Goal: Information Seeking & Learning: Learn about a topic

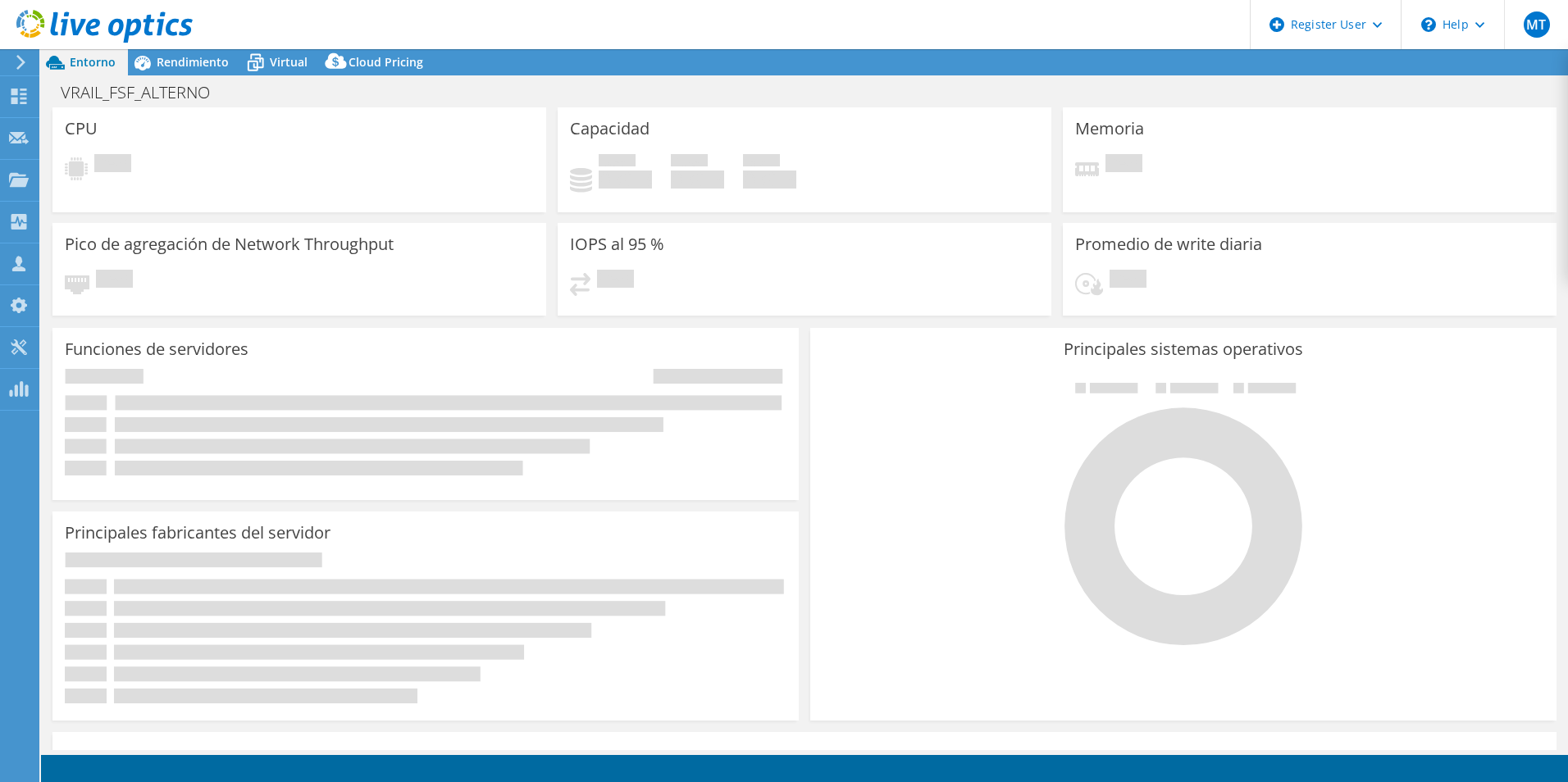
select select "USD"
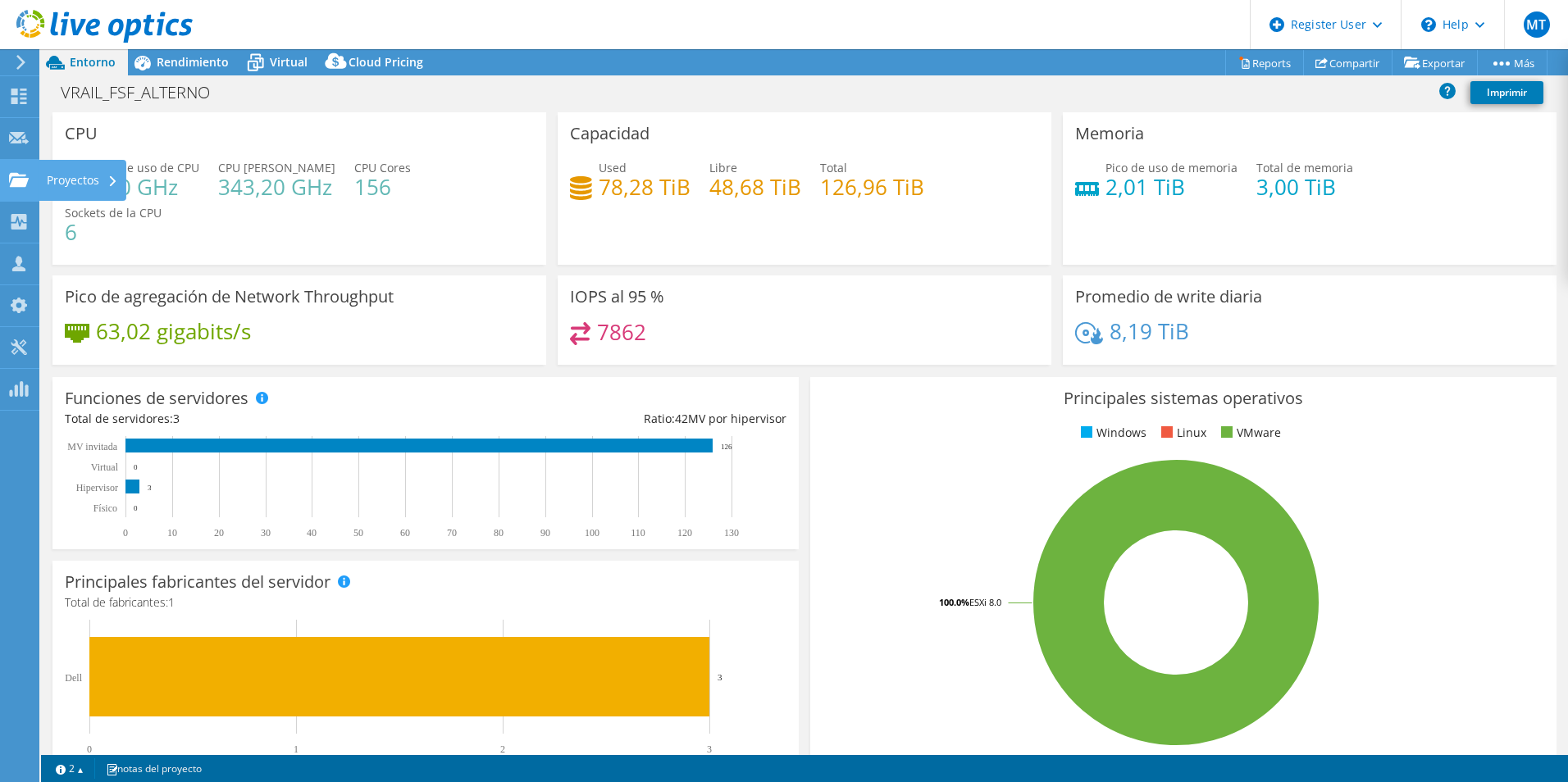
click at [15, 182] on use at bounding box center [19, 179] width 19 height 14
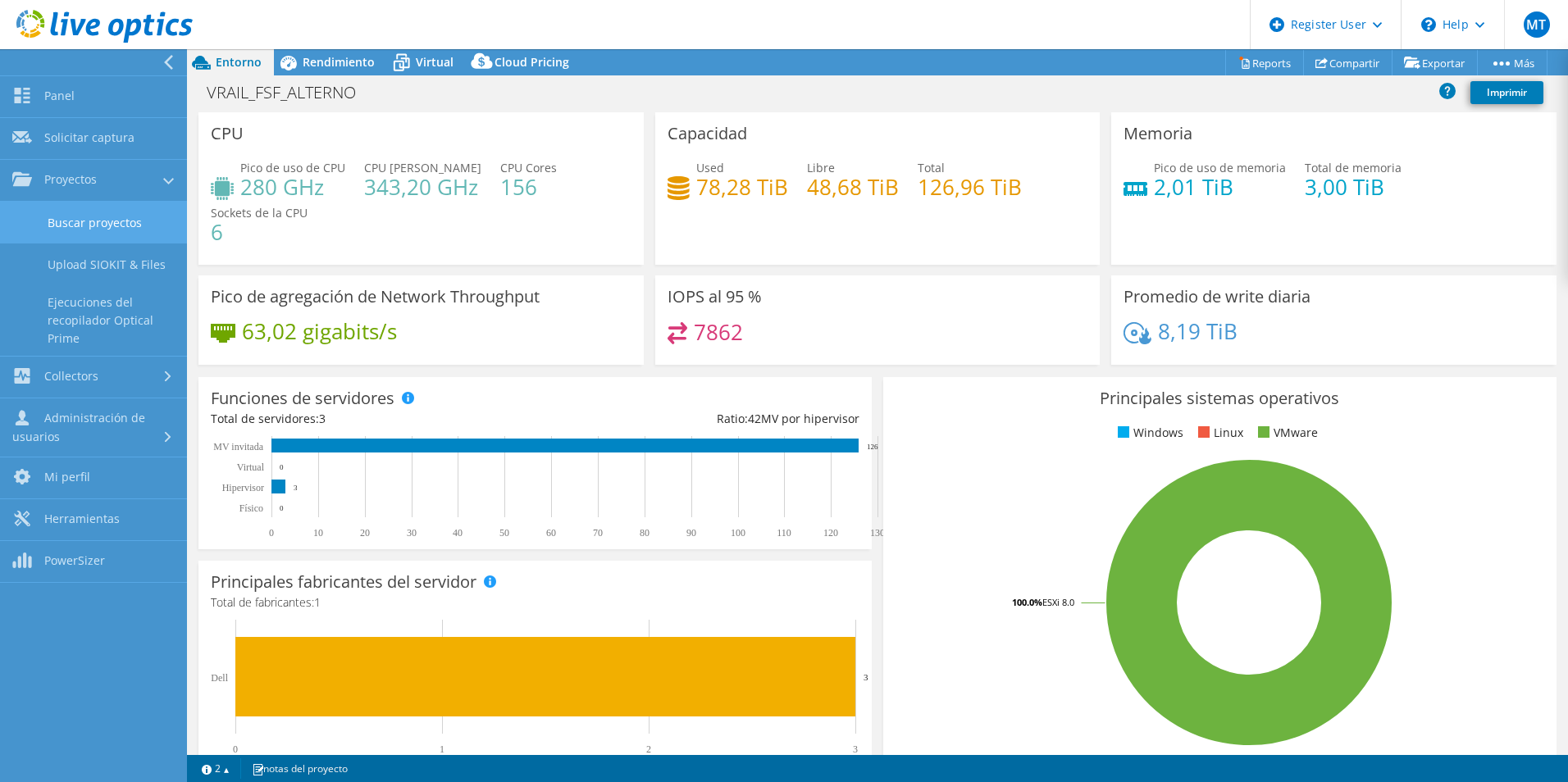
click at [55, 212] on link "Buscar proyectos" at bounding box center [93, 222] width 187 height 42
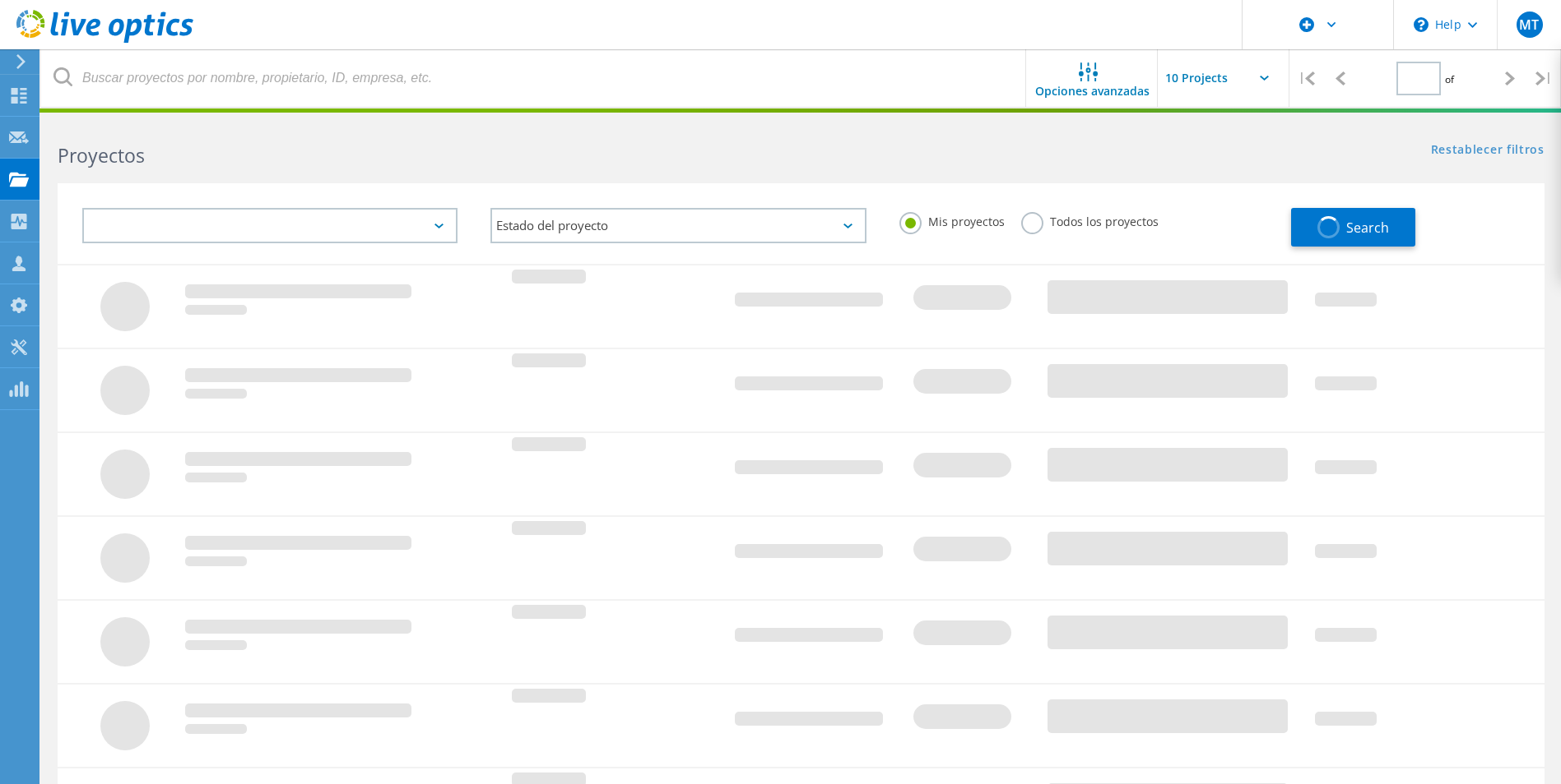
type input "1"
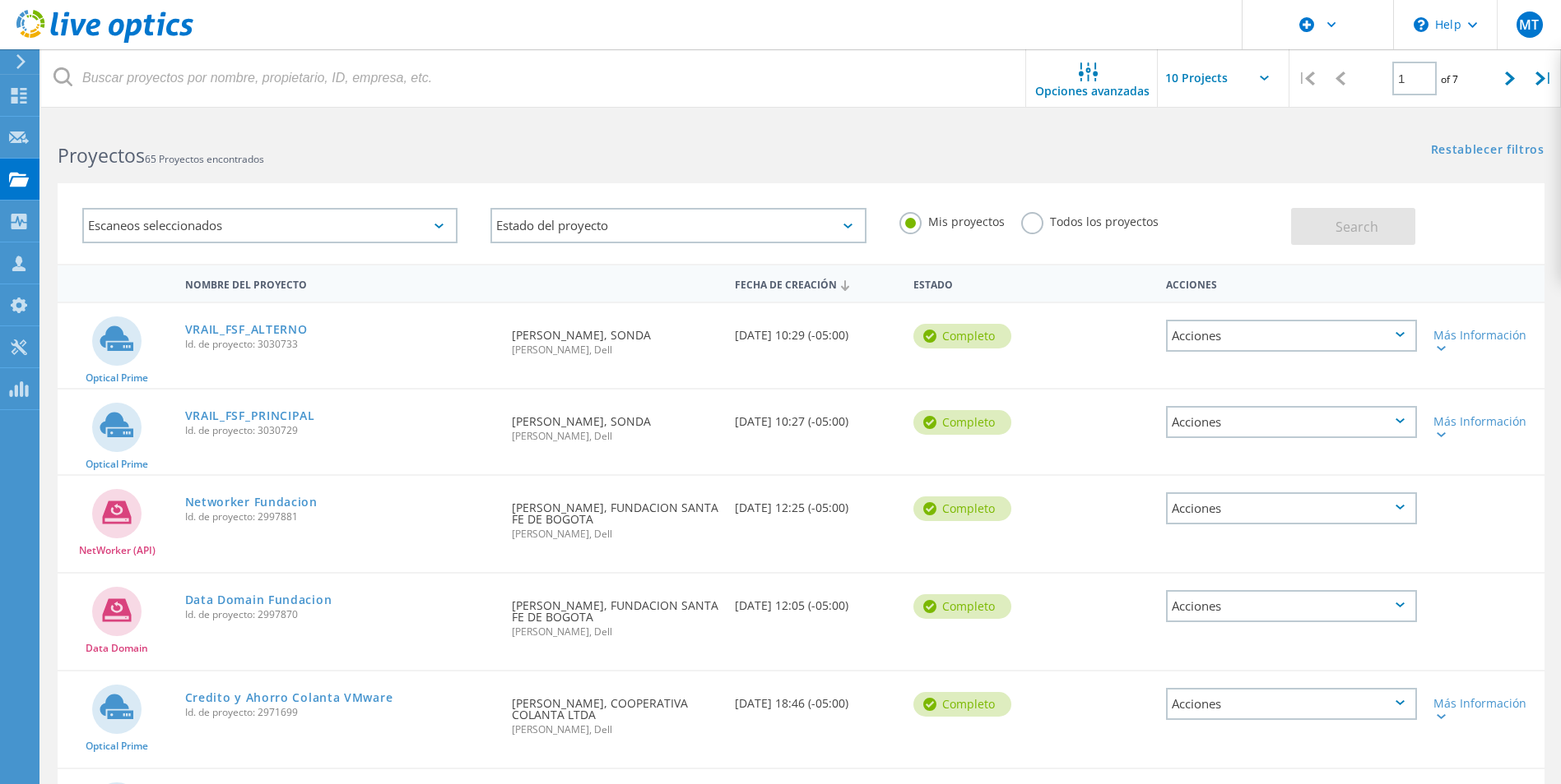
click at [1024, 216] on label "Todos los proyectos" at bounding box center [1089, 220] width 138 height 16
click at [0, 0] on input "Todos los proyectos" at bounding box center [0, 0] width 0 height 0
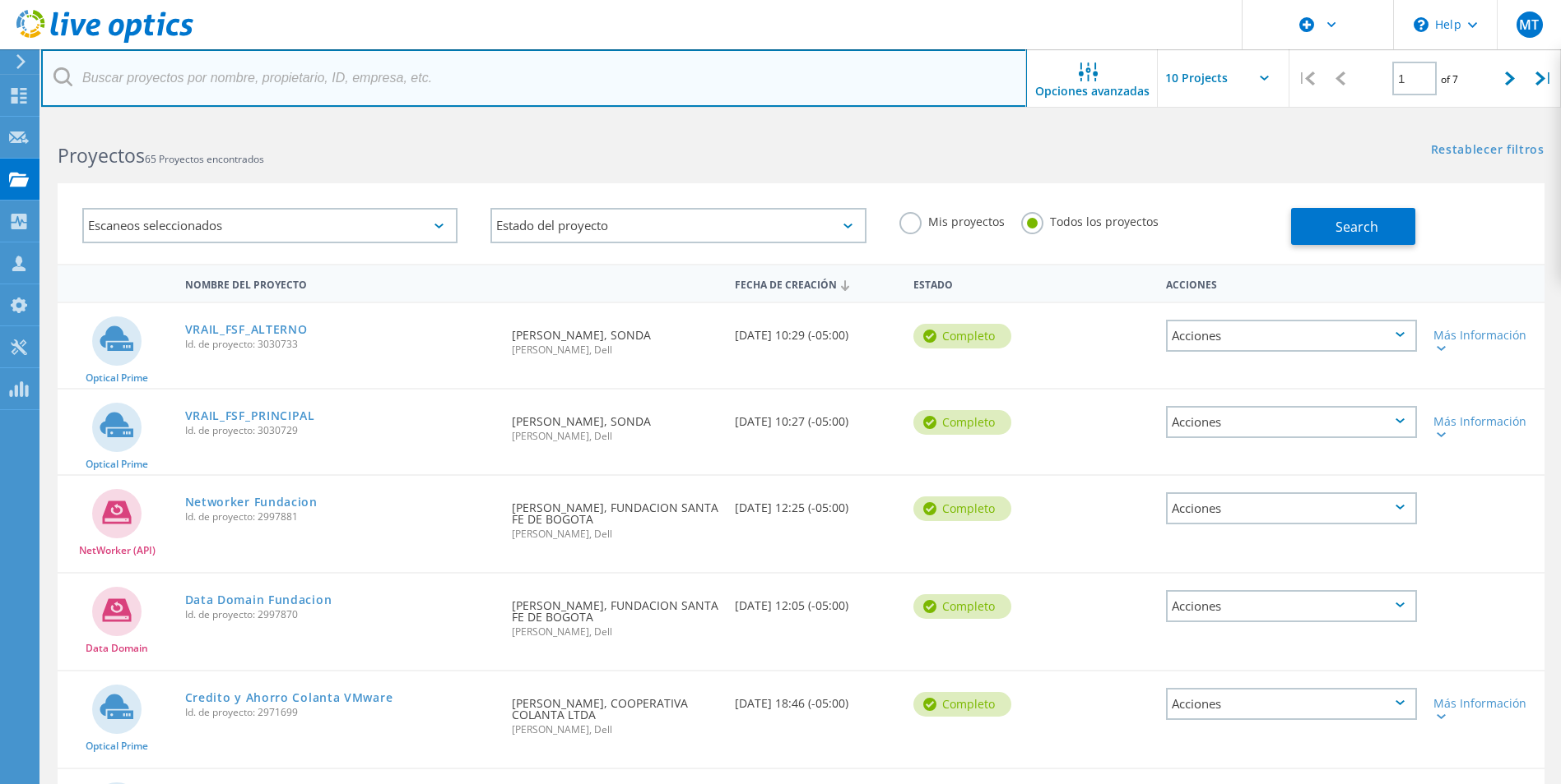
click at [622, 67] on input "text" at bounding box center [533, 78] width 985 height 58
paste input "3028863"
type input "3028863"
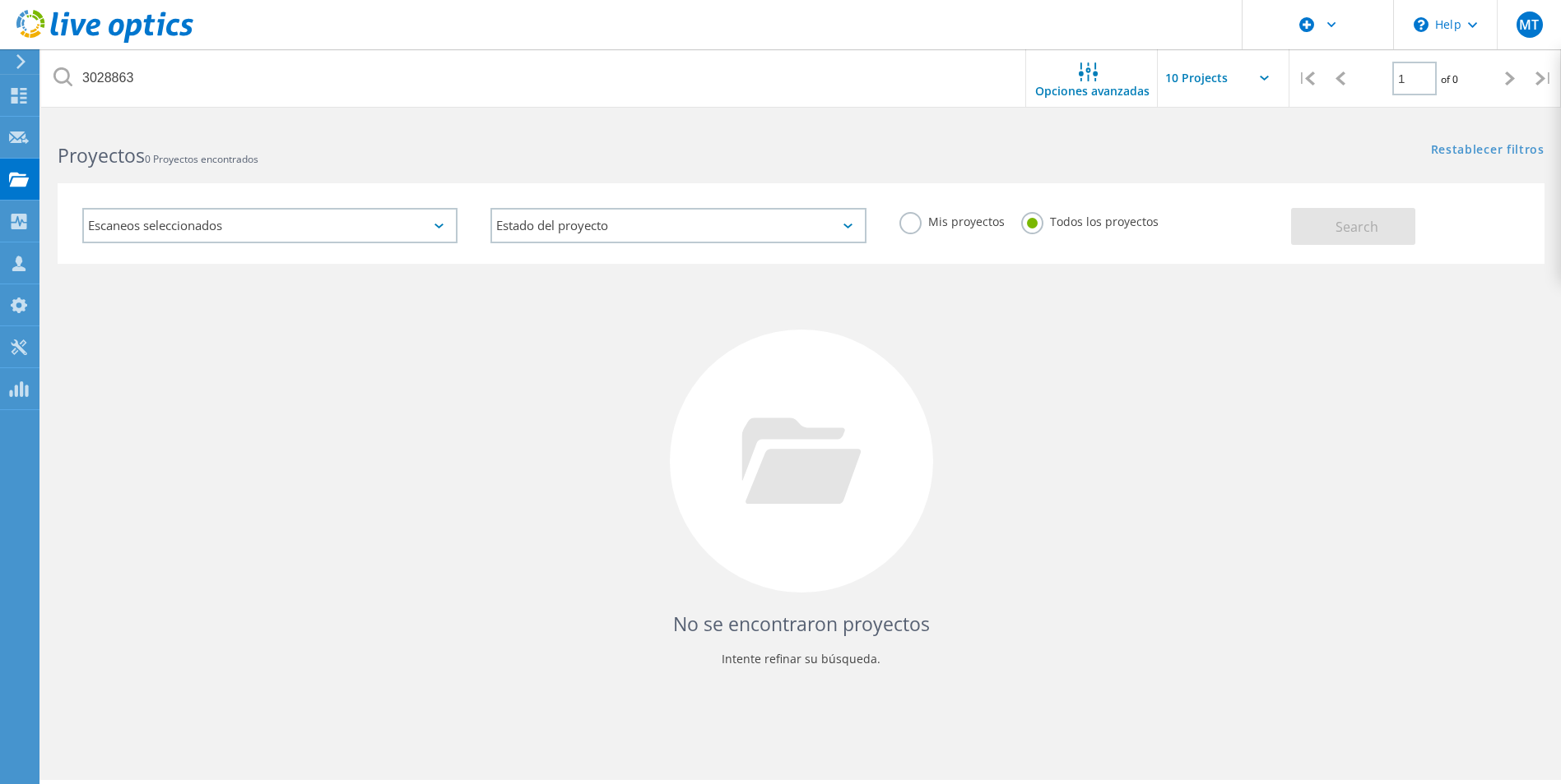
click at [440, 234] on div "Escaneos seleccionados" at bounding box center [270, 226] width 375 height 36
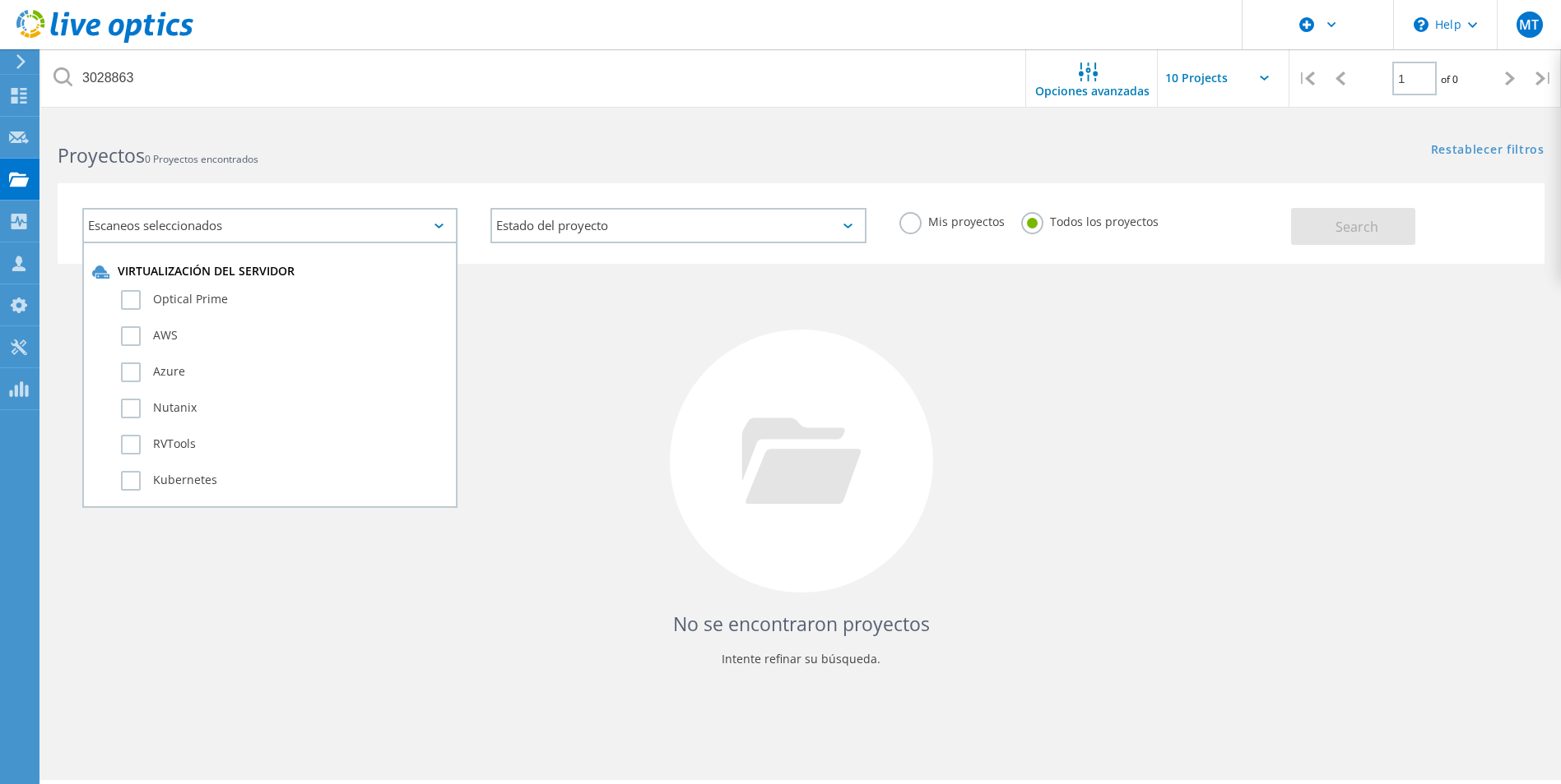
click at [492, 131] on div "Proyectos 0 Proyectos encontrados" at bounding box center [420, 140] width 760 height 44
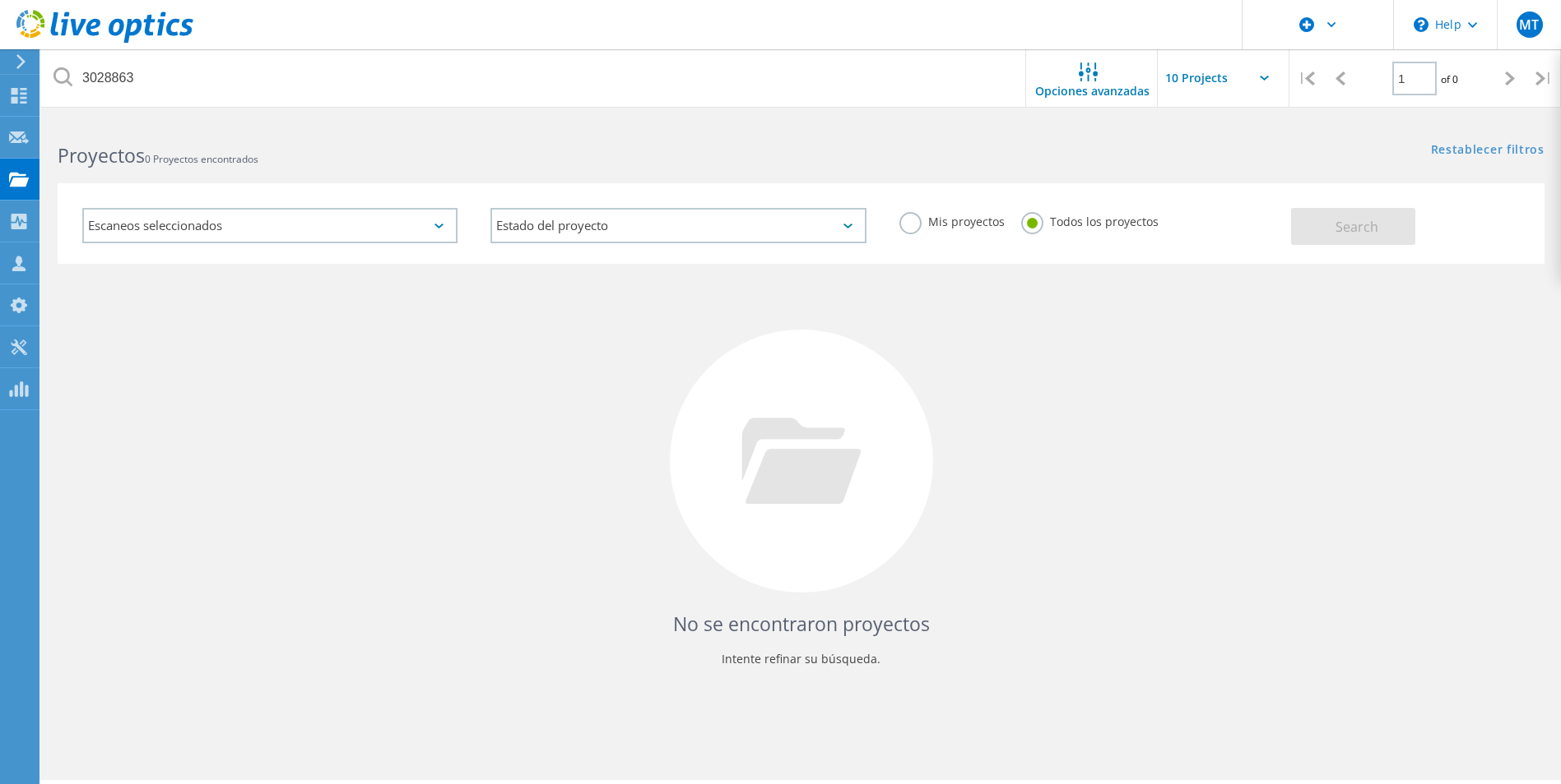
click at [899, 109] on div at bounding box center [780, 110] width 1561 height 4
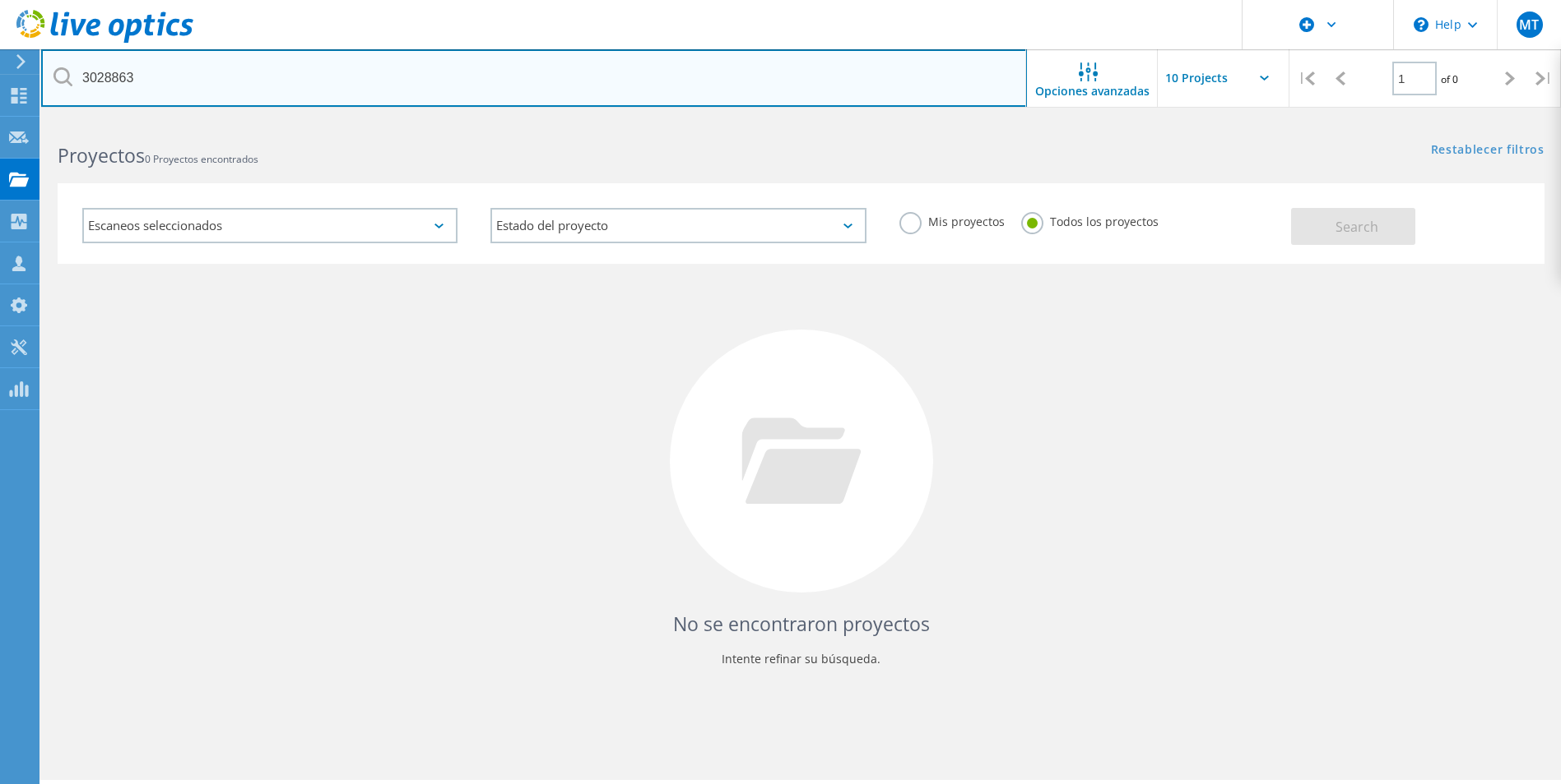
click at [906, 71] on input "3028863" at bounding box center [533, 78] width 985 height 58
click at [667, 81] on input "3028863" at bounding box center [533, 78] width 985 height 58
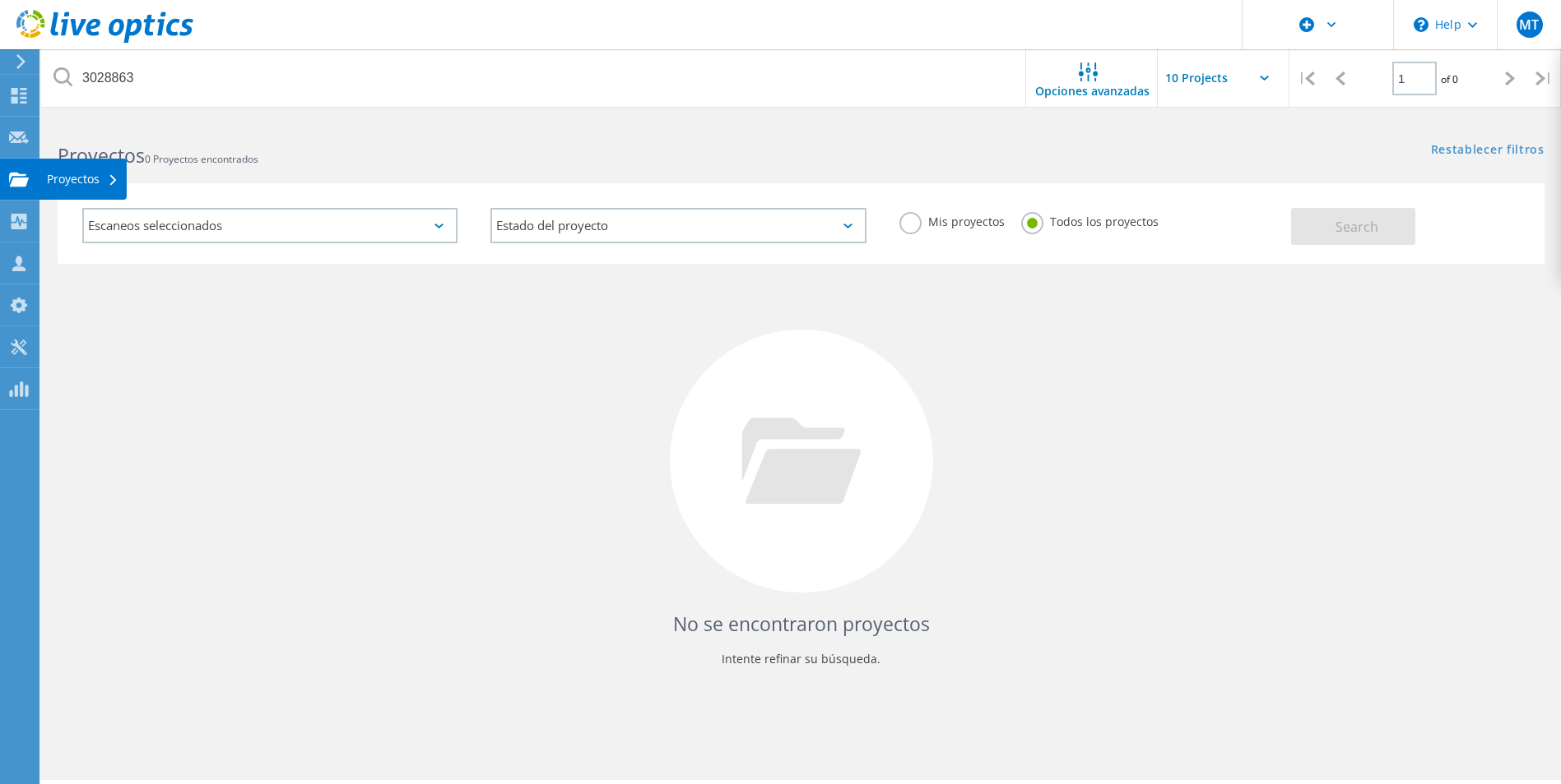
click at [71, 183] on div "Proyectos" at bounding box center [83, 178] width 72 height 12
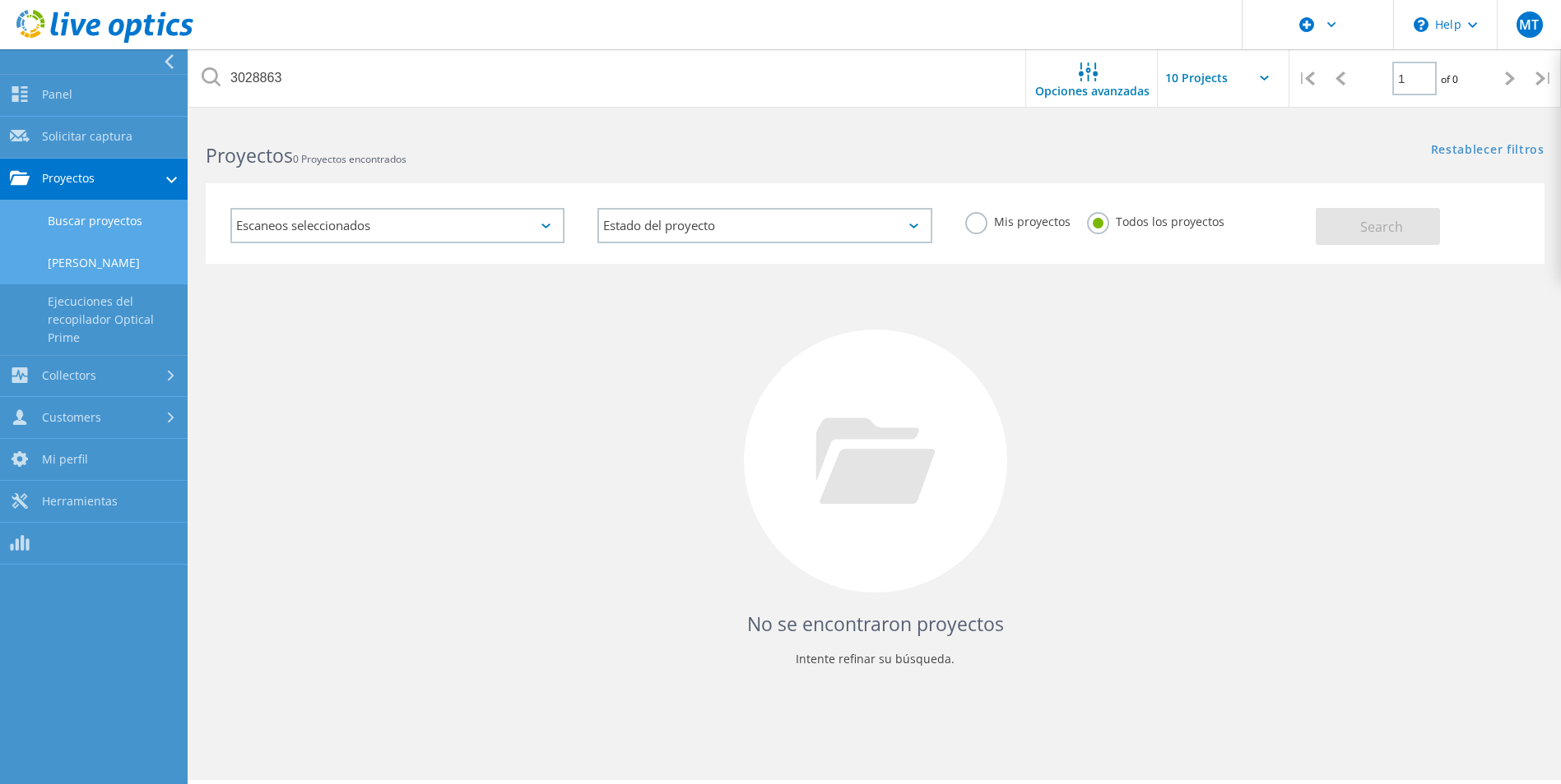
click at [106, 266] on link "Cargar SIOKIT" at bounding box center [93, 263] width 187 height 42
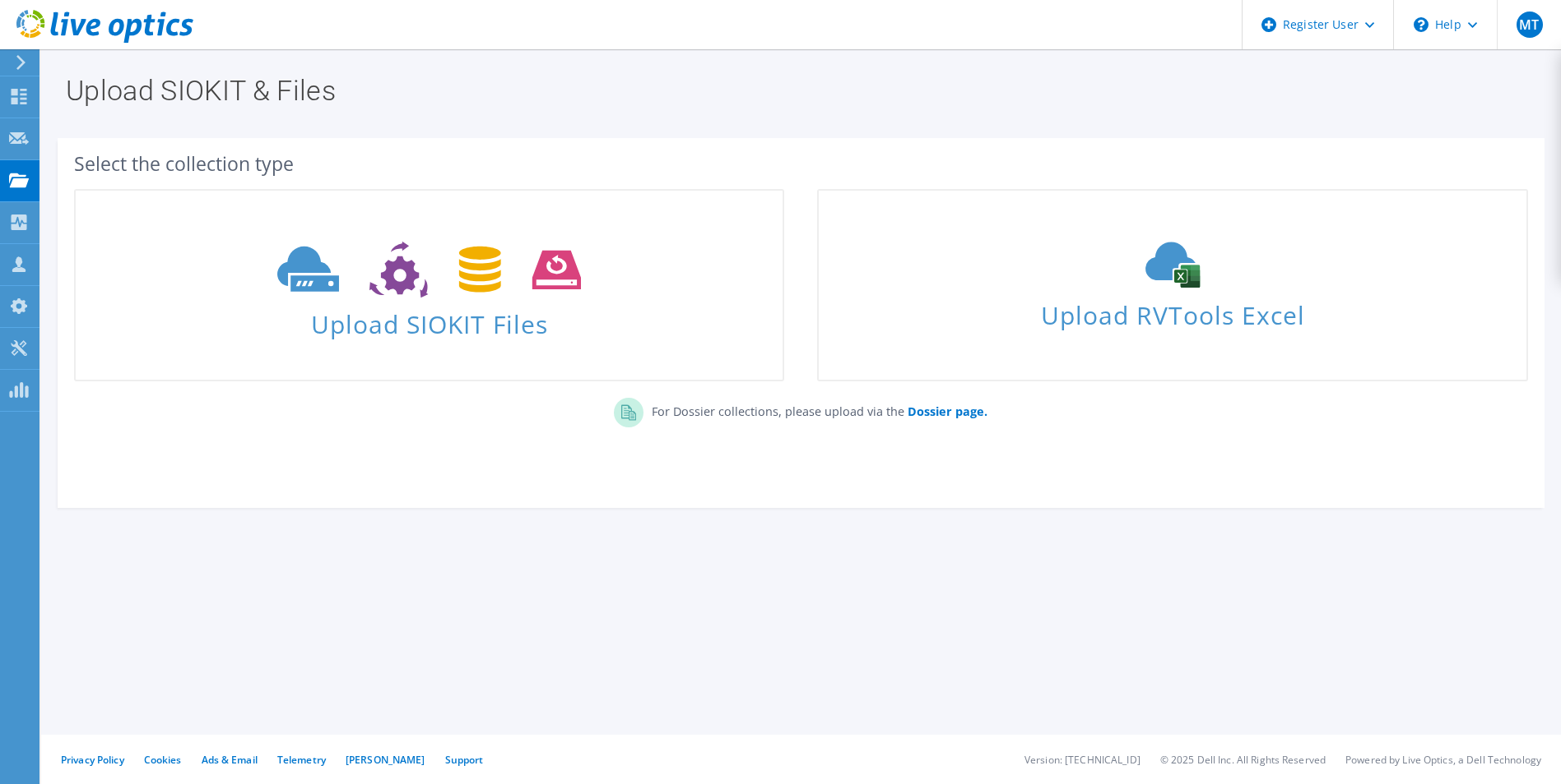
click at [164, 682] on div "Upload SIOKIT & Files Select the collection type Upload SIOKIT Files Dossier pa…" at bounding box center [800, 417] width 1519 height 735
click at [25, 186] on use at bounding box center [19, 179] width 20 height 14
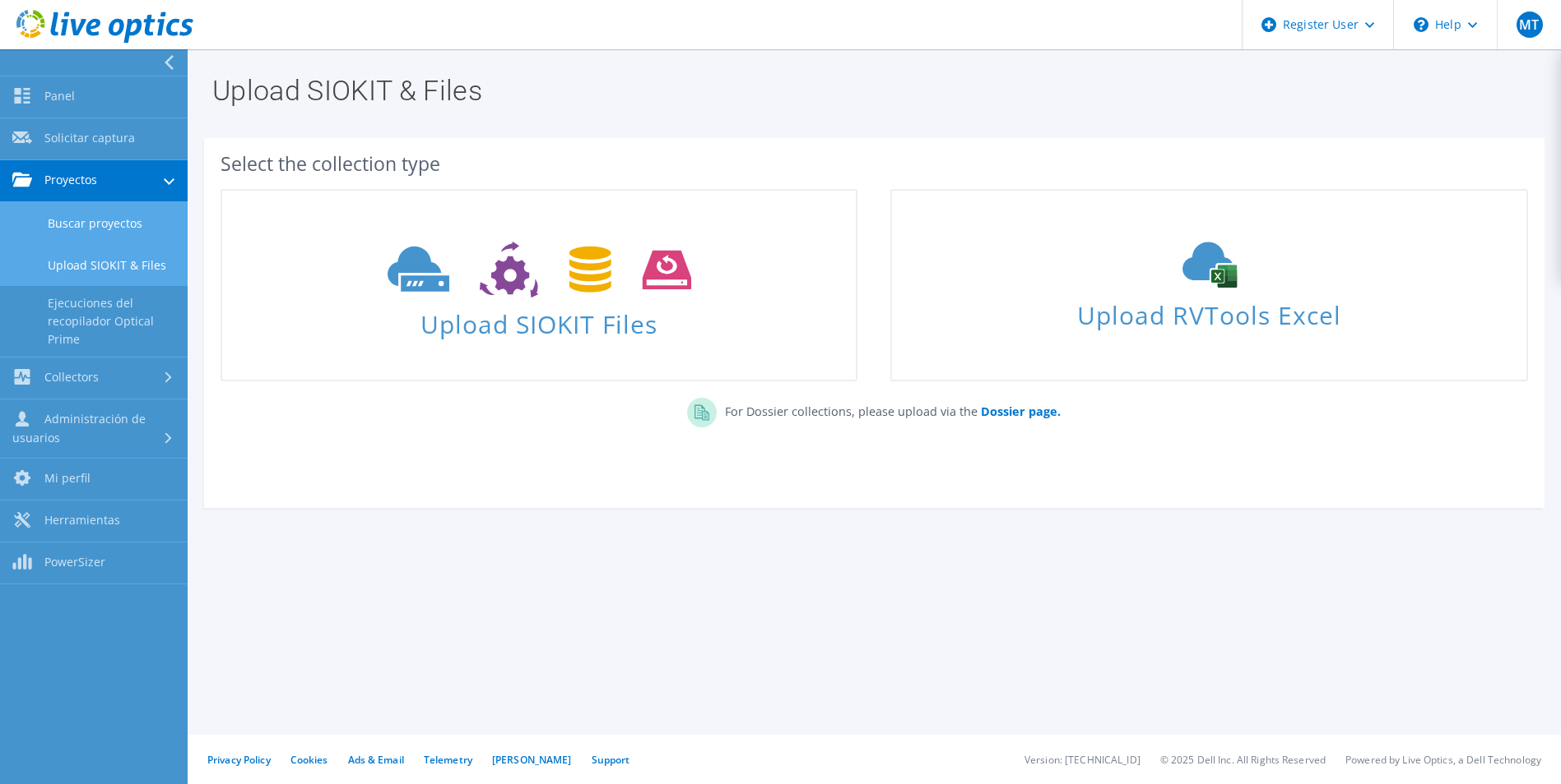
click at [54, 225] on link "Buscar proyectos" at bounding box center [93, 223] width 187 height 42
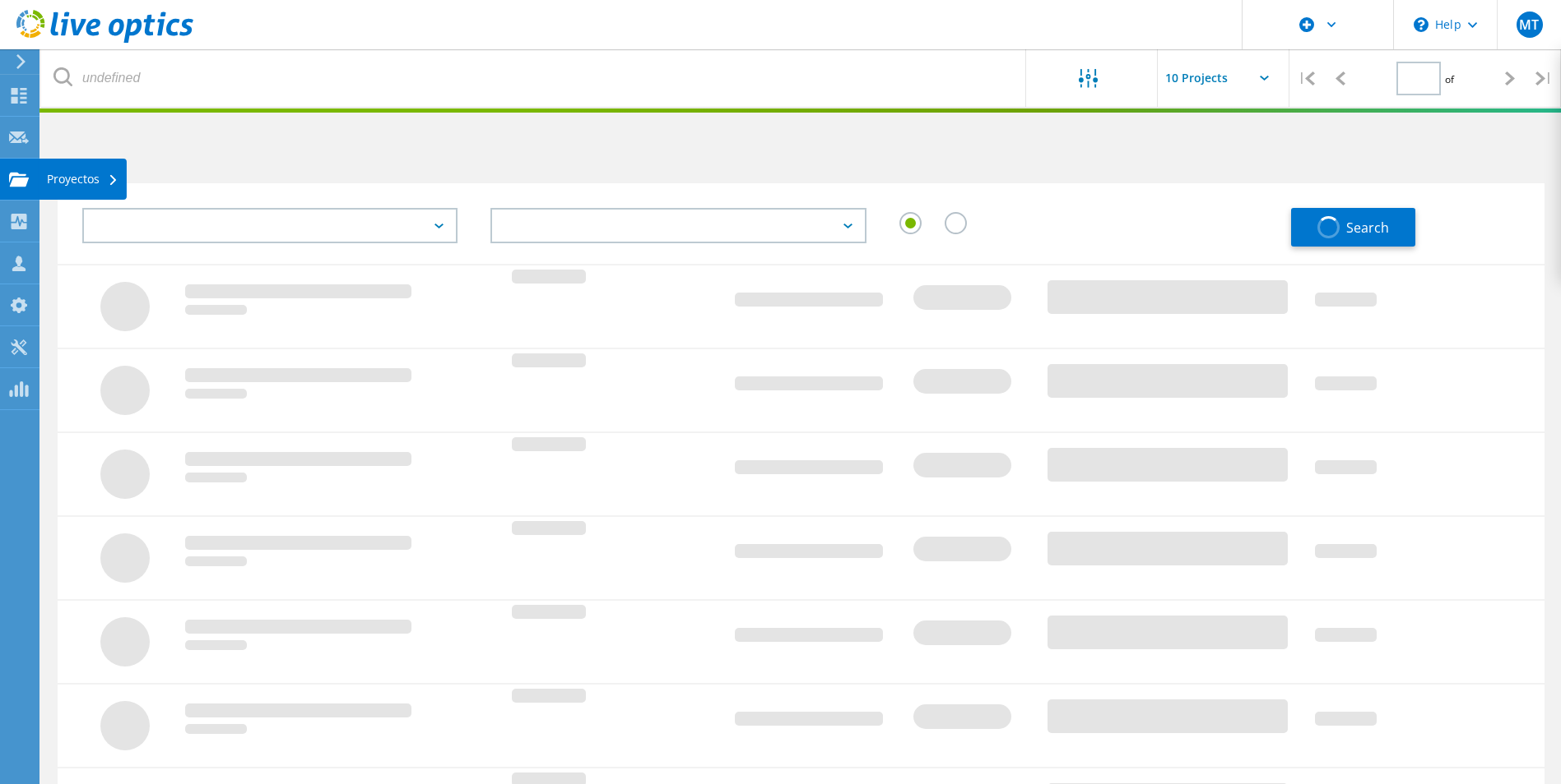
type input "1"
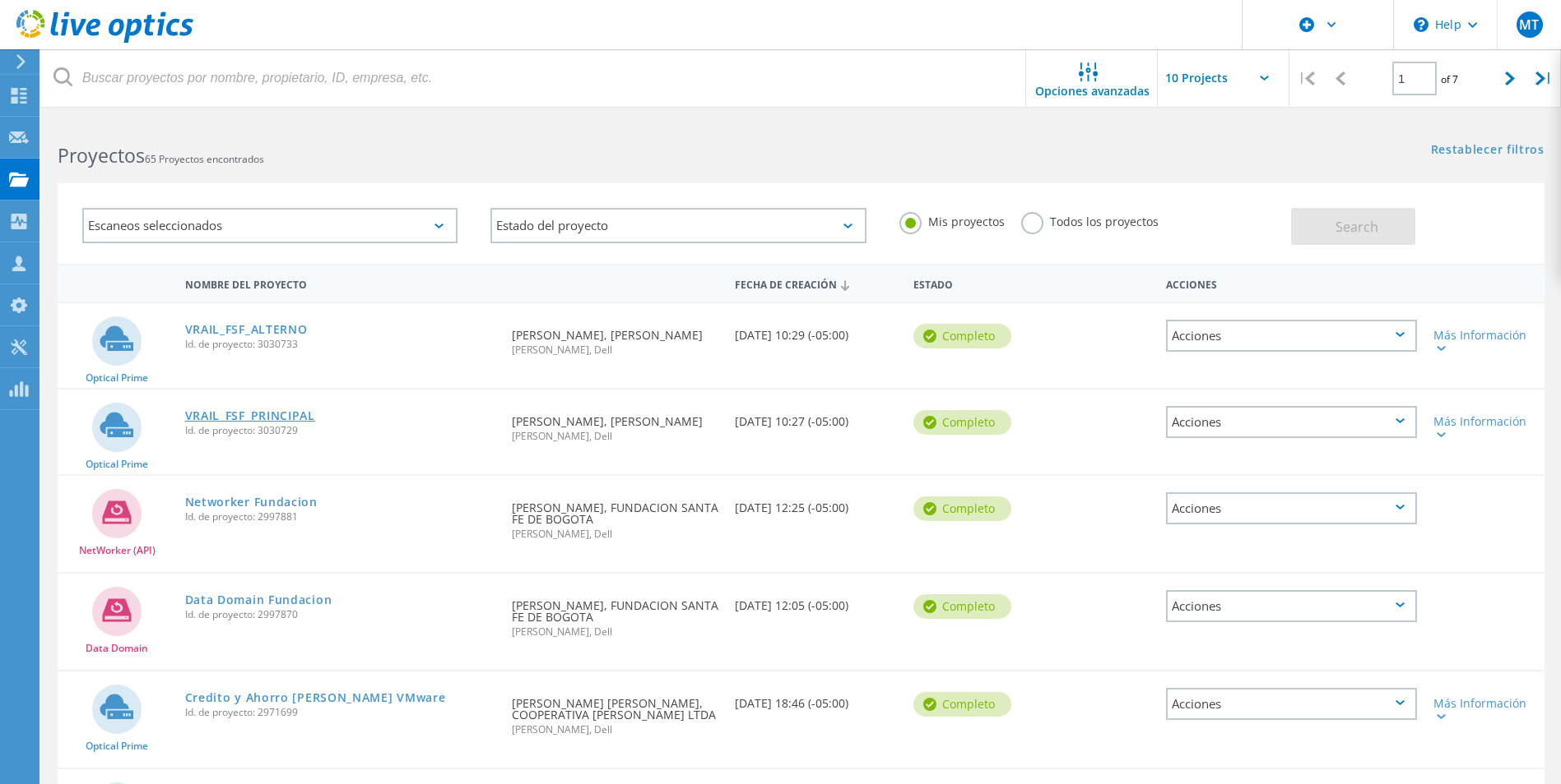
click at [272, 416] on link "VRAIL_FSF_PRINCIPAL" at bounding box center [250, 416] width 130 height 12
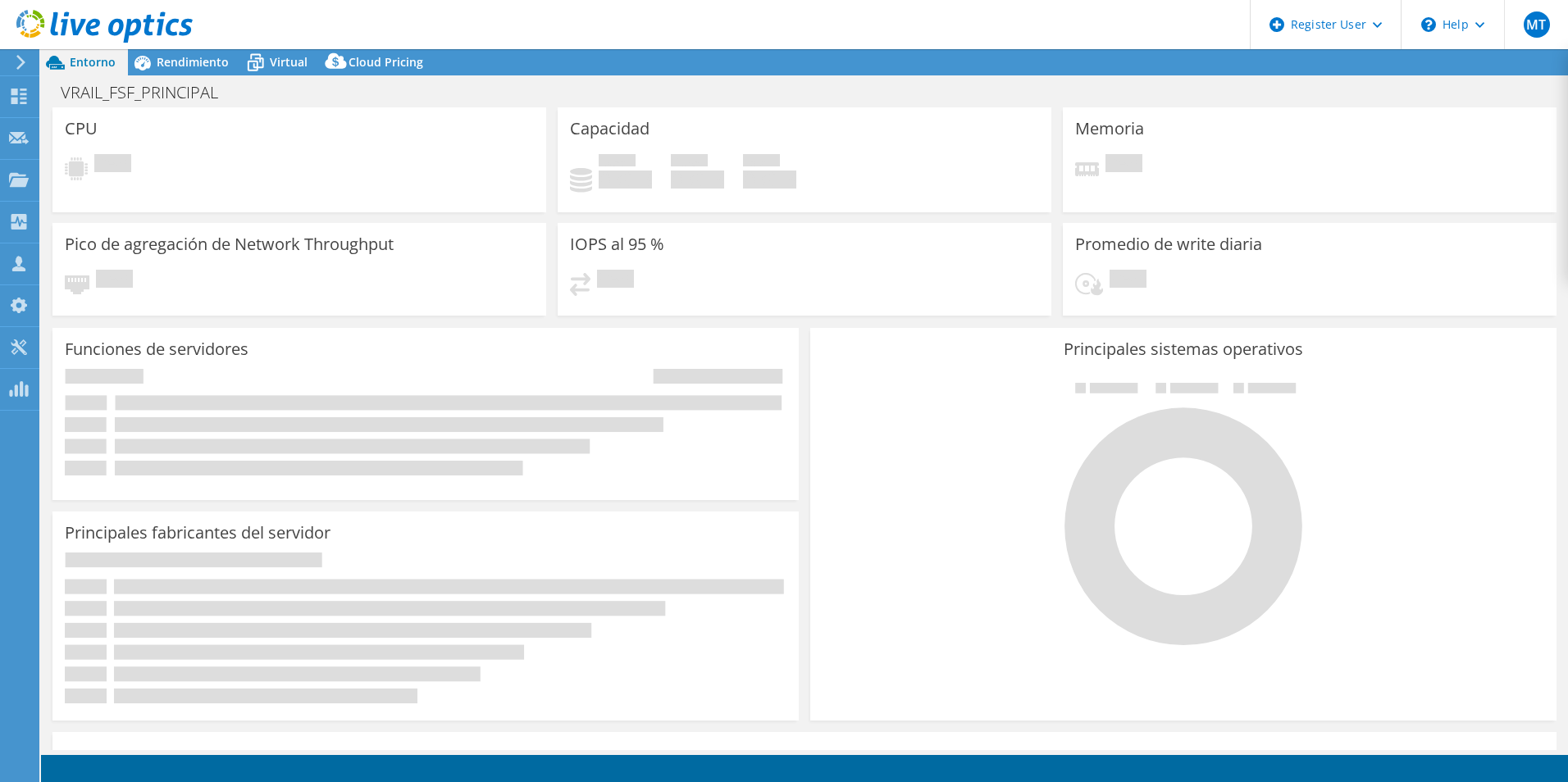
select select "USD"
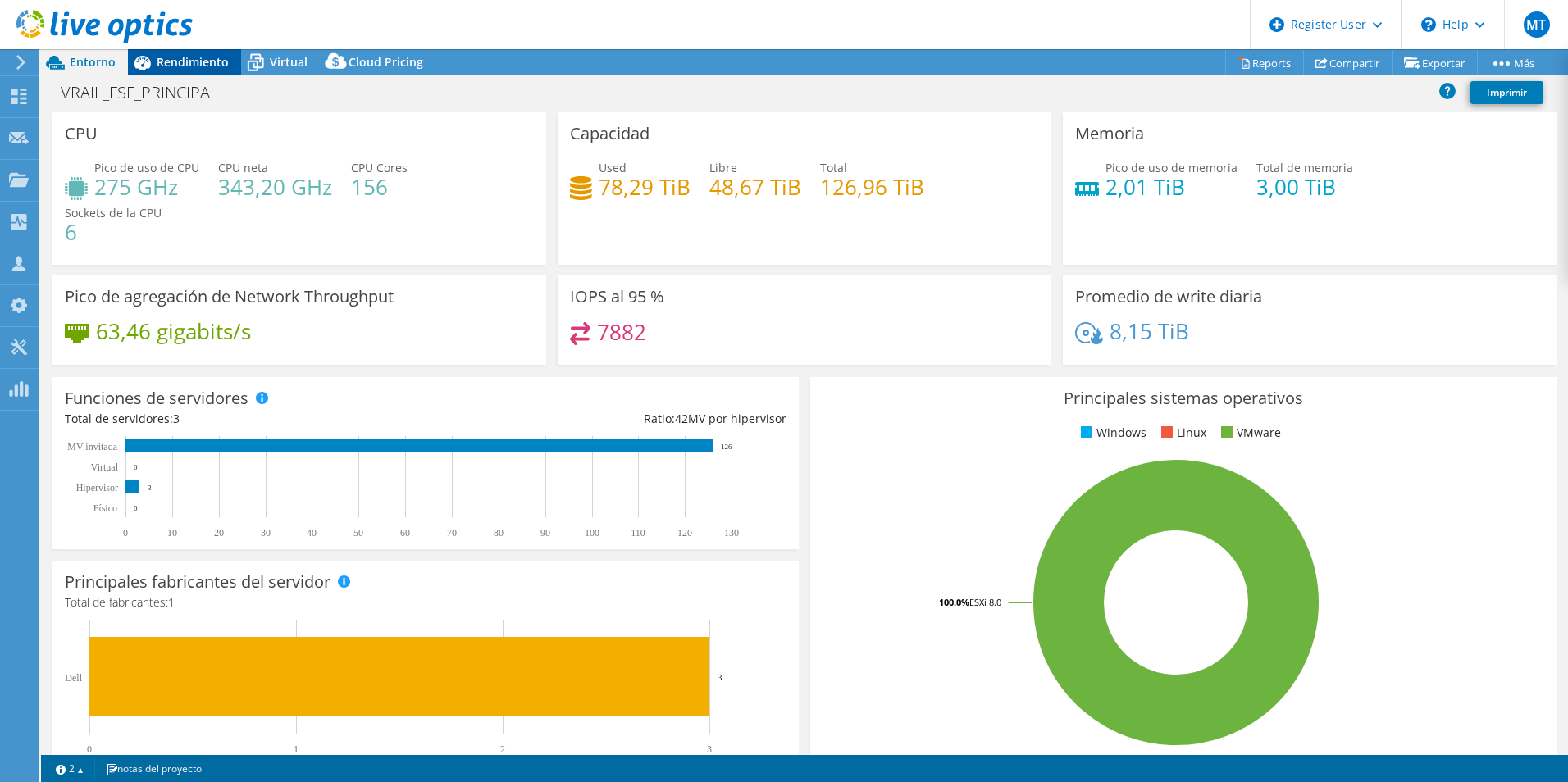
click at [209, 66] on span "Rendimiento" at bounding box center [192, 62] width 72 height 16
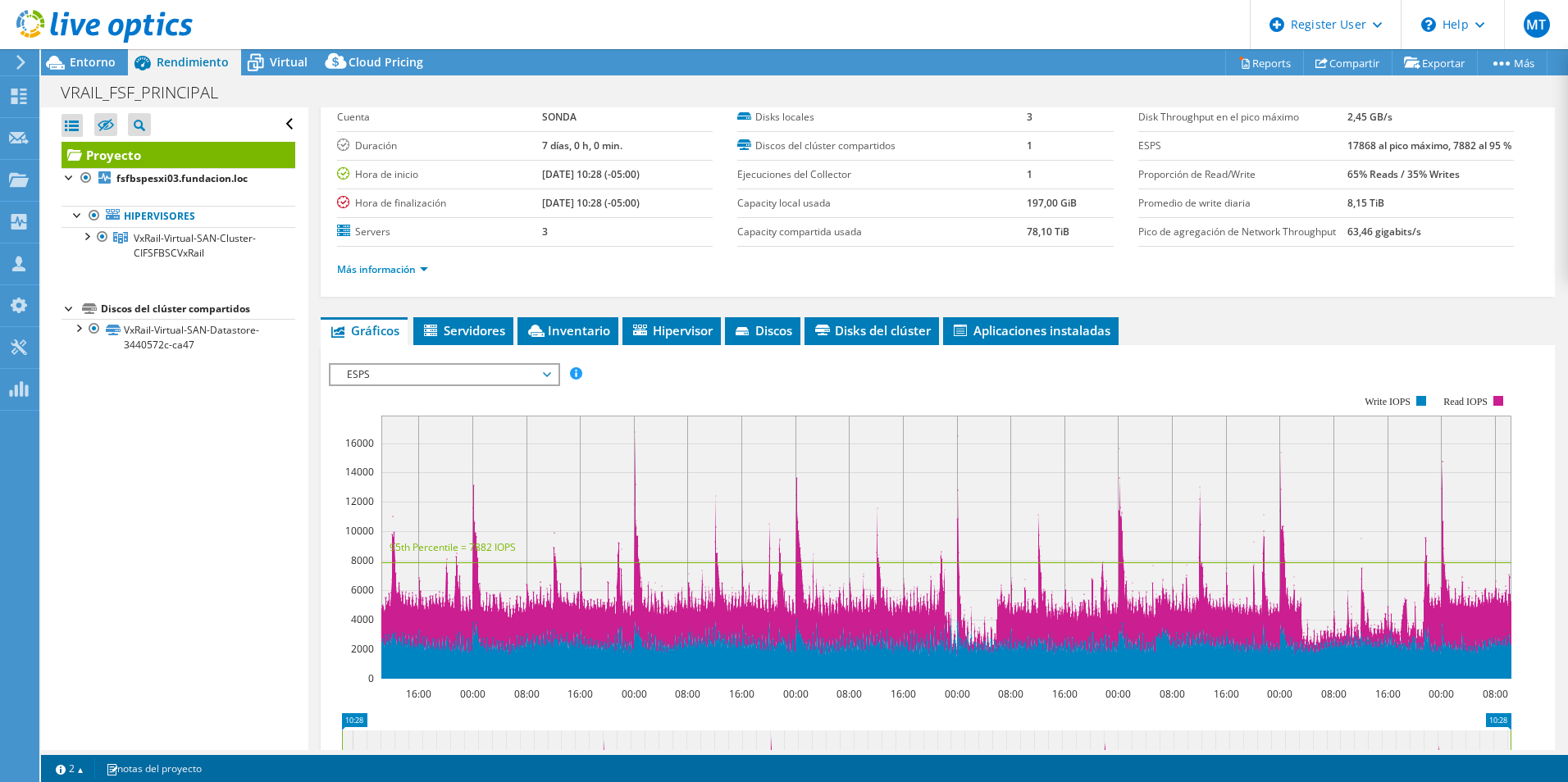
scroll to position [164, 0]
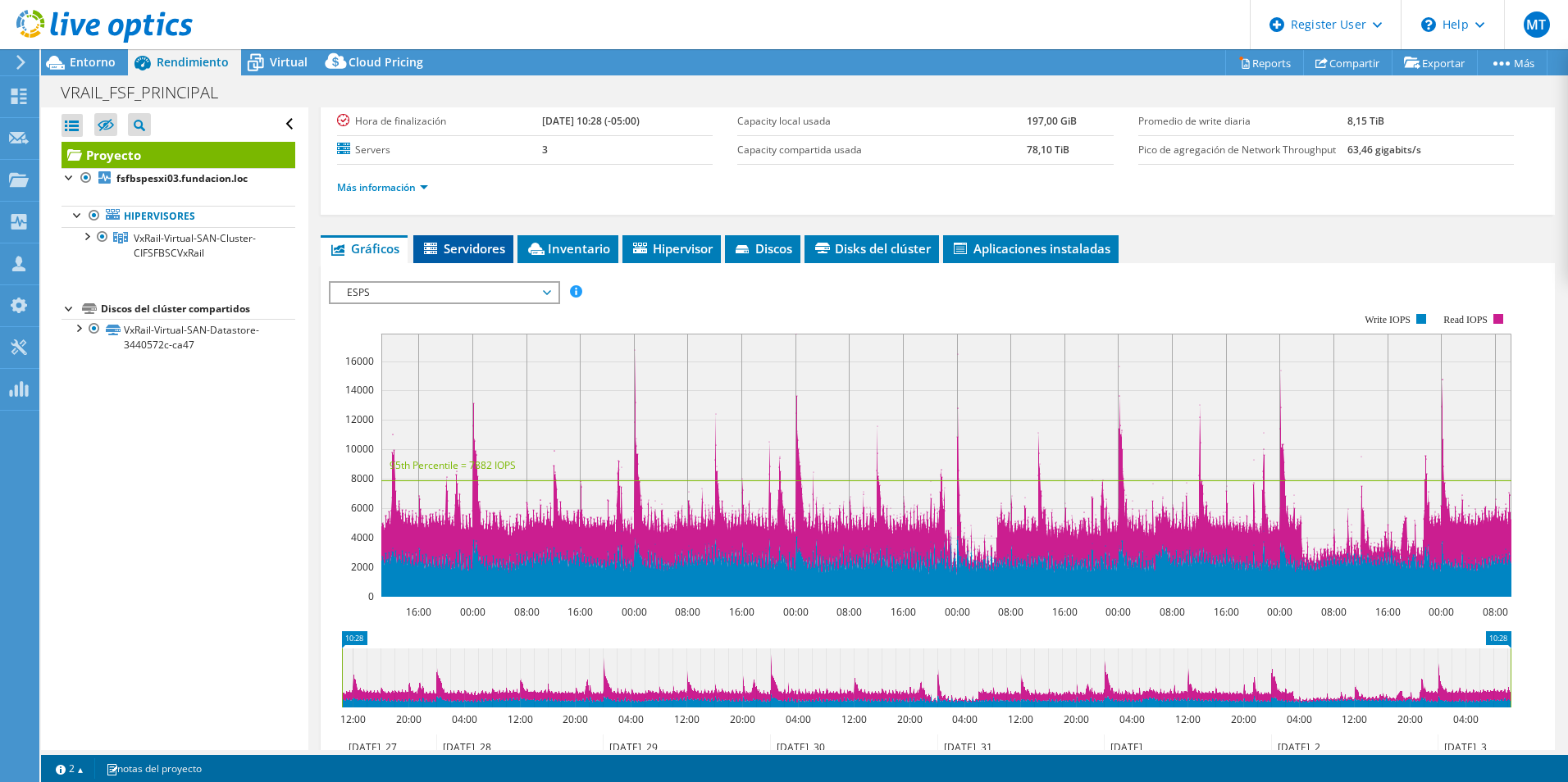
click at [433, 257] on icon at bounding box center [432, 250] width 17 height 14
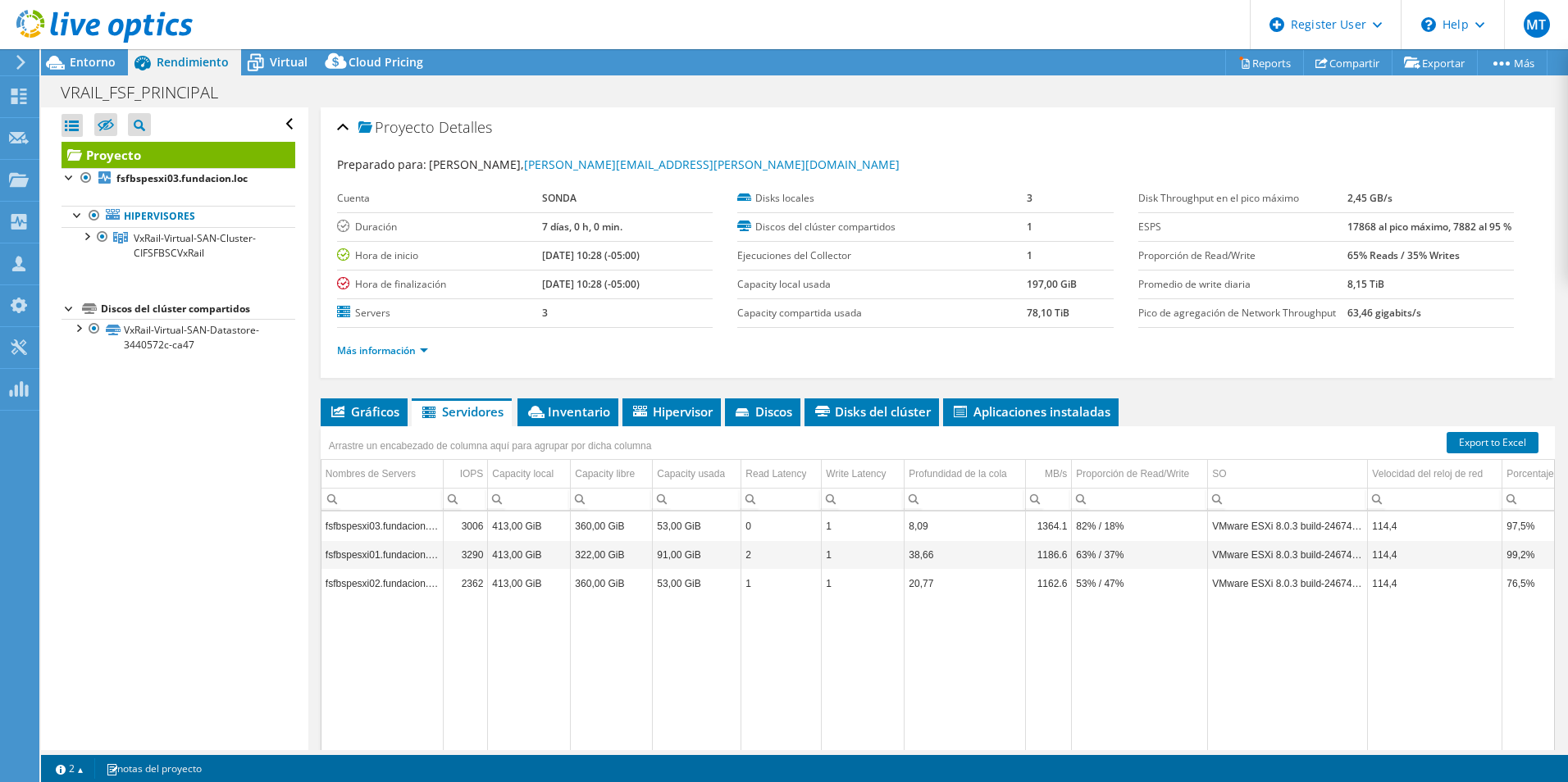
scroll to position [0, 0]
click at [565, 427] on li "Inventario" at bounding box center [568, 413] width 101 height 27
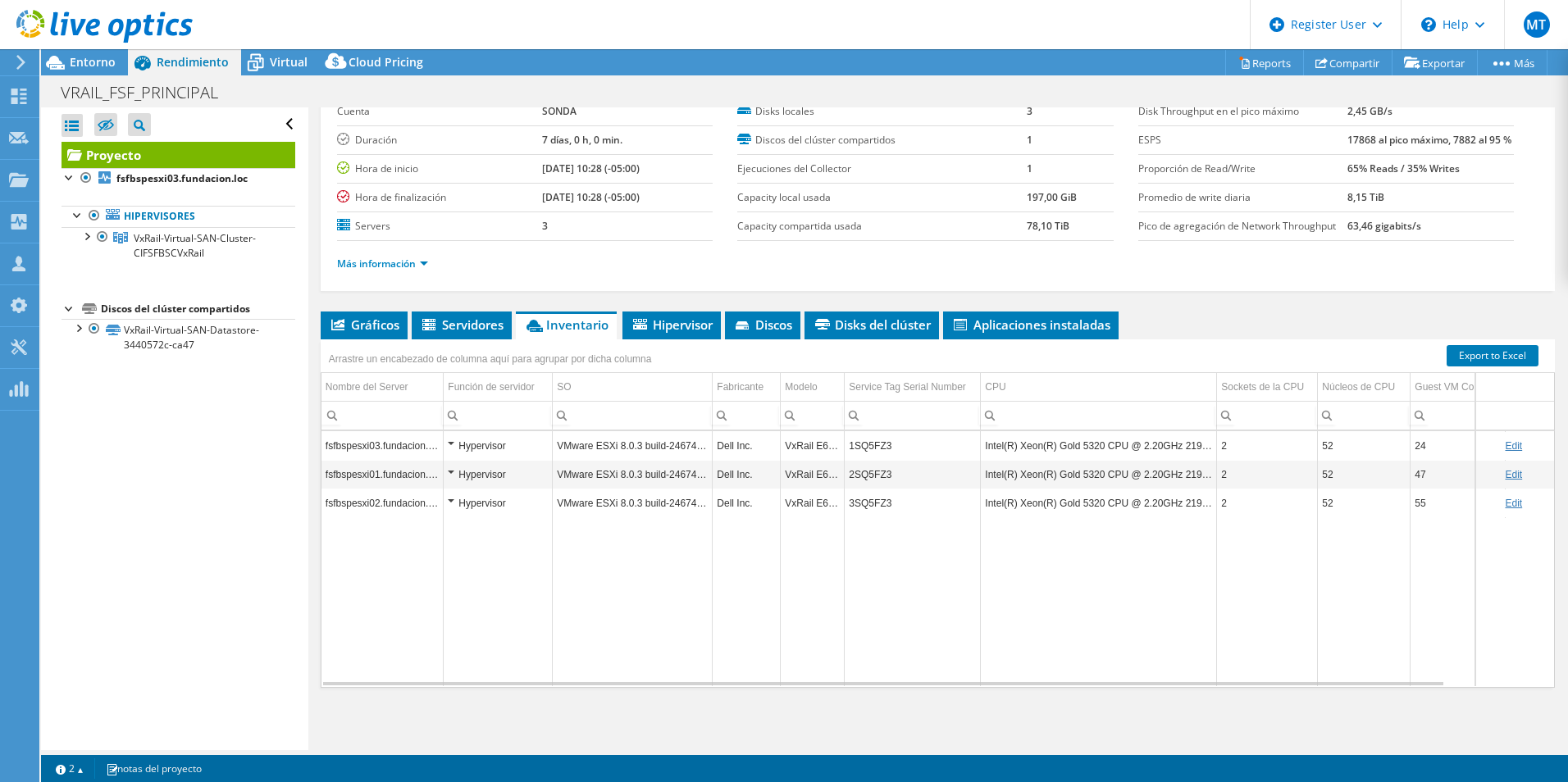
scroll to position [120, 0]
click at [381, 326] on span "Gráficos" at bounding box center [364, 324] width 71 height 17
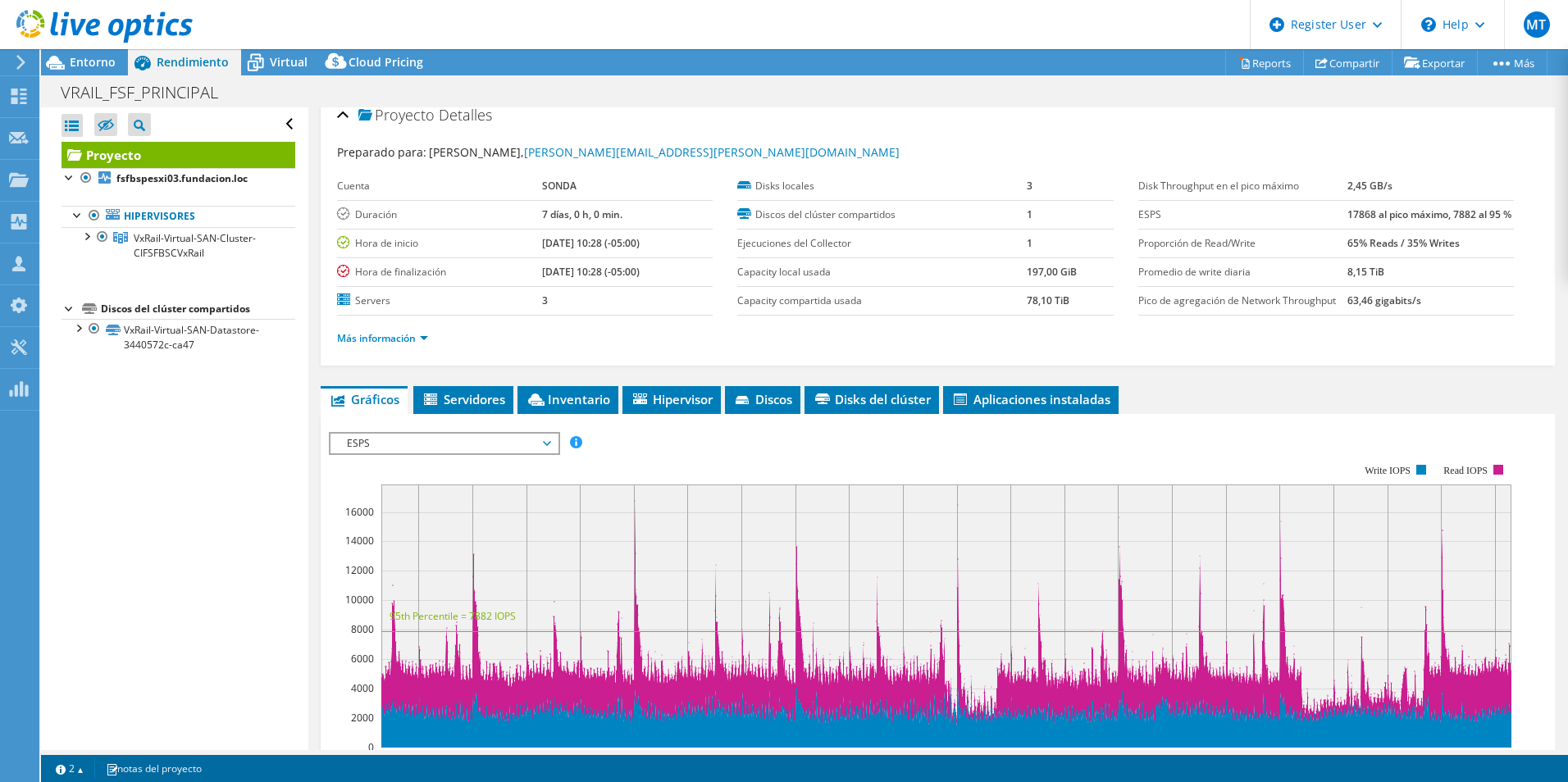
scroll to position [0, 0]
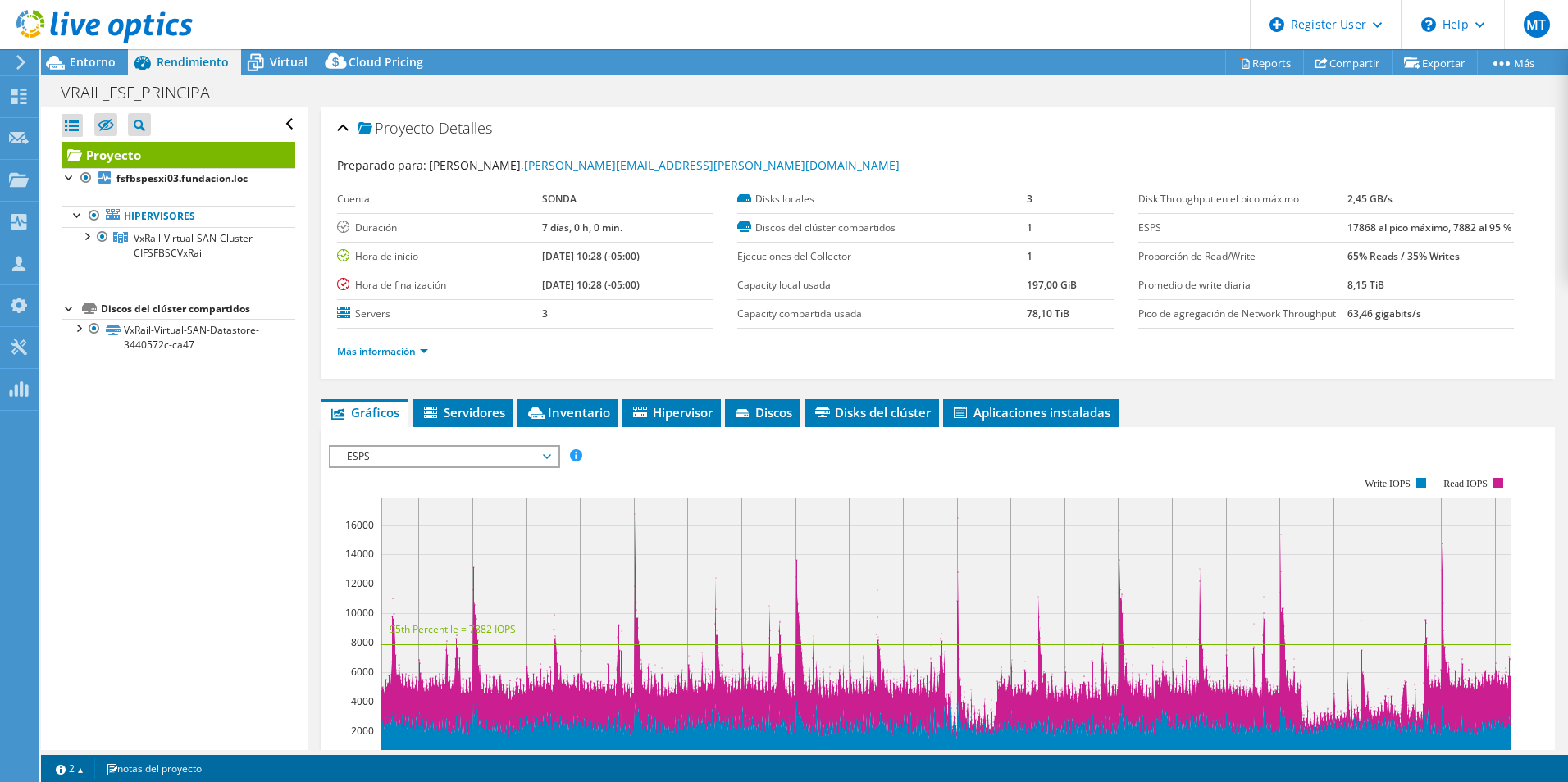
click at [426, 467] on span "ESPS" at bounding box center [444, 457] width 211 height 19
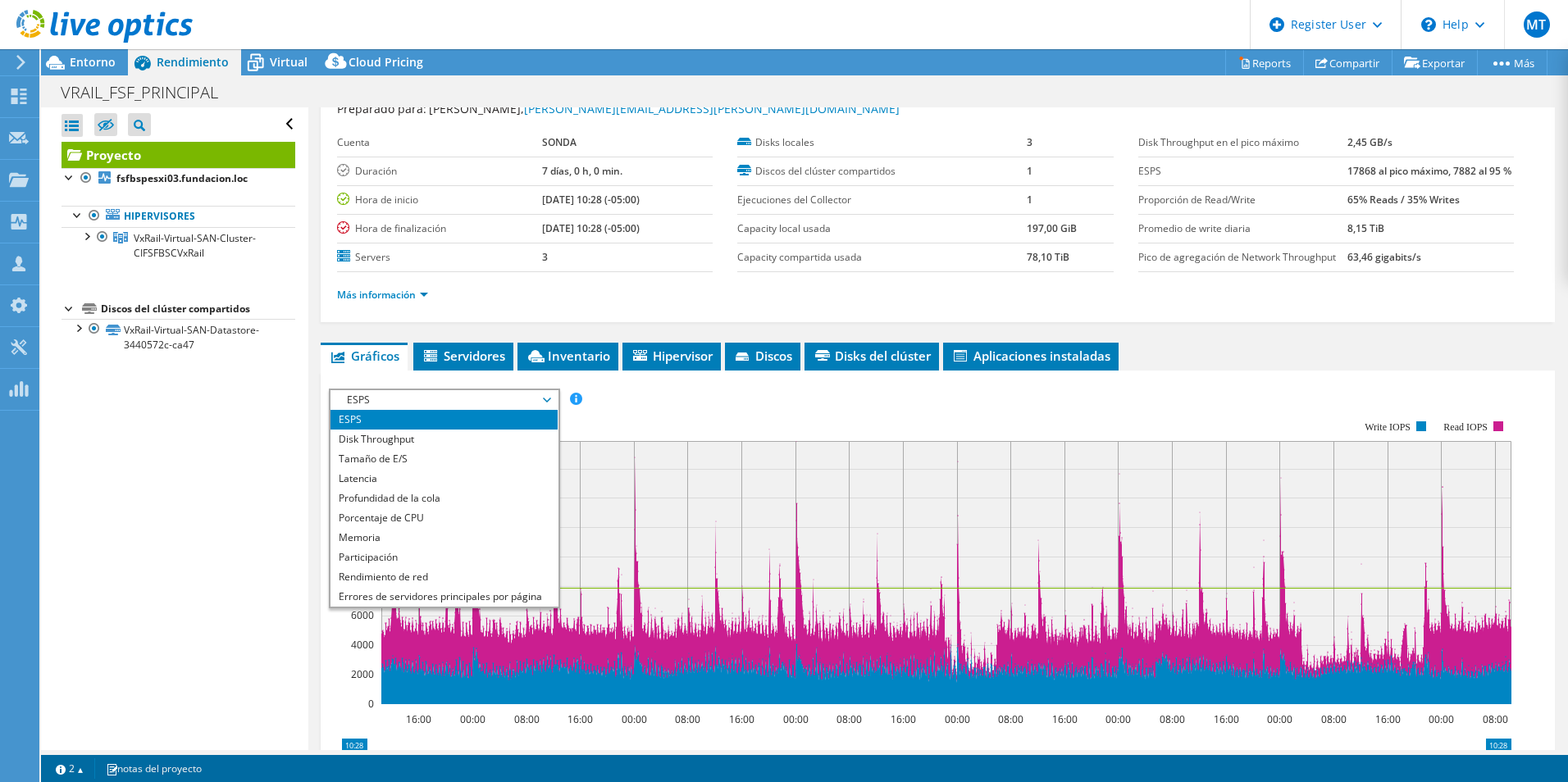
scroll to position [82, 0]
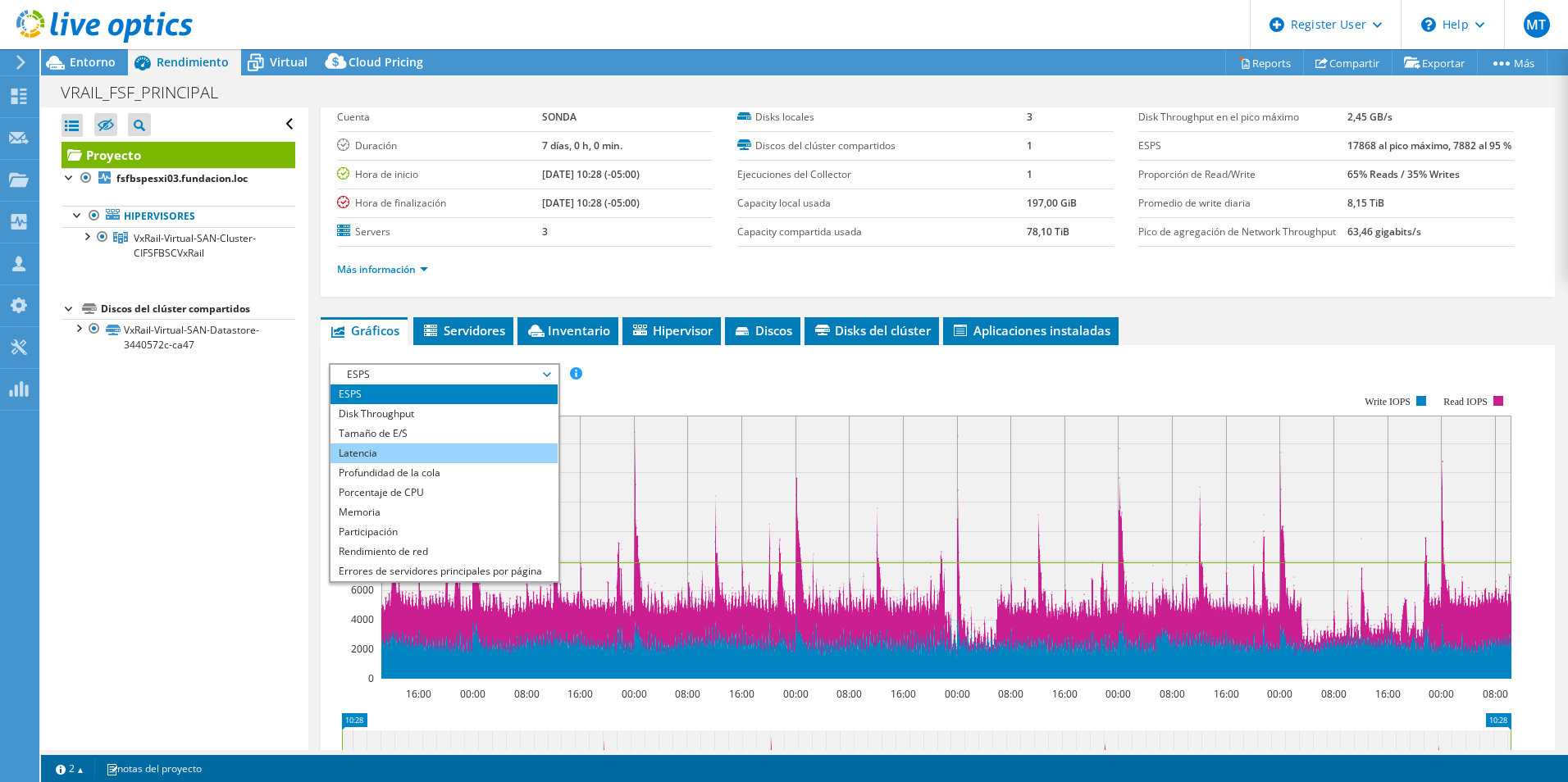
click at [508, 463] on li "Latencia" at bounding box center [444, 453] width 228 height 19
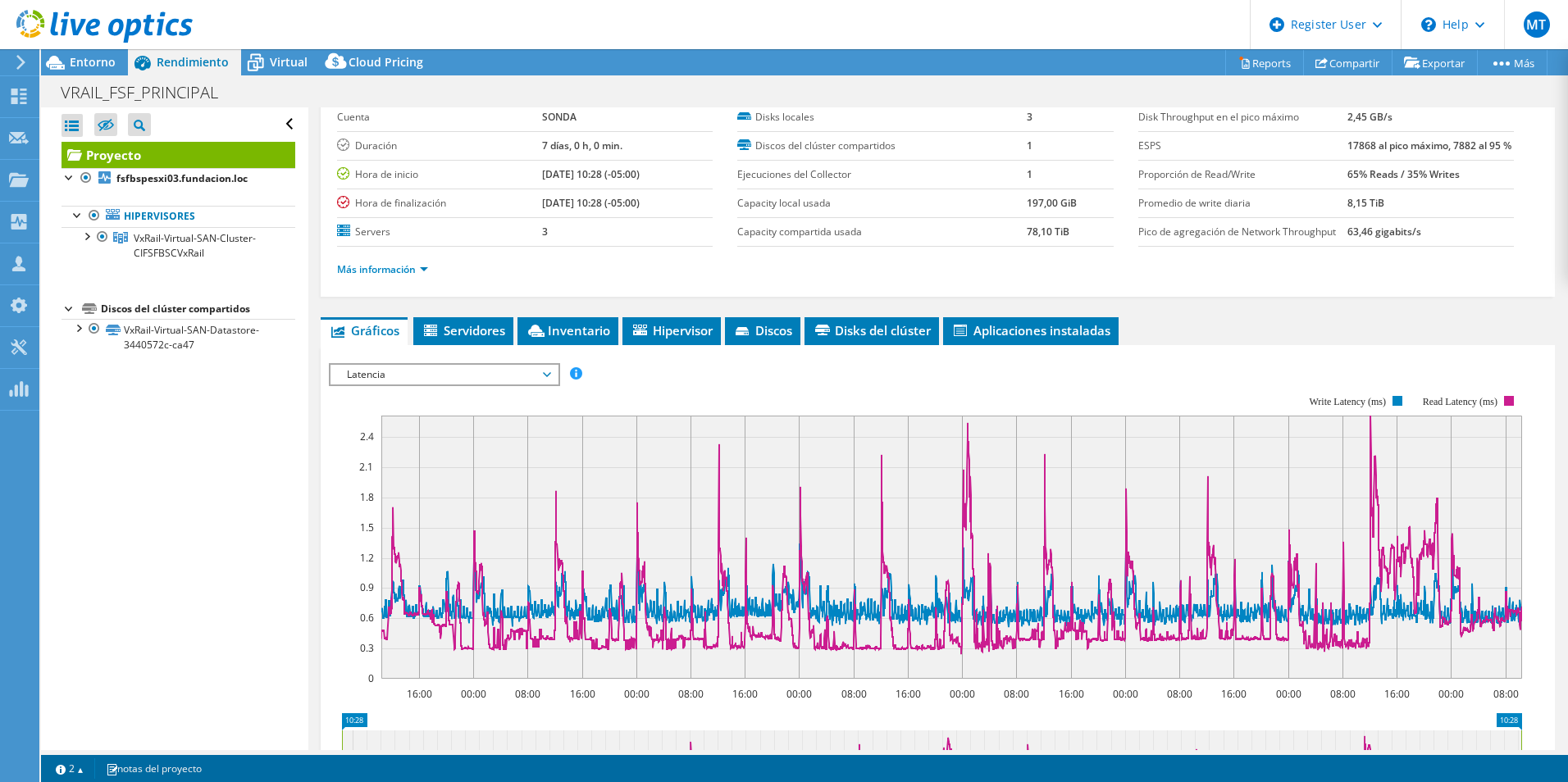
click at [534, 384] on span "Latencia" at bounding box center [444, 375] width 211 height 19
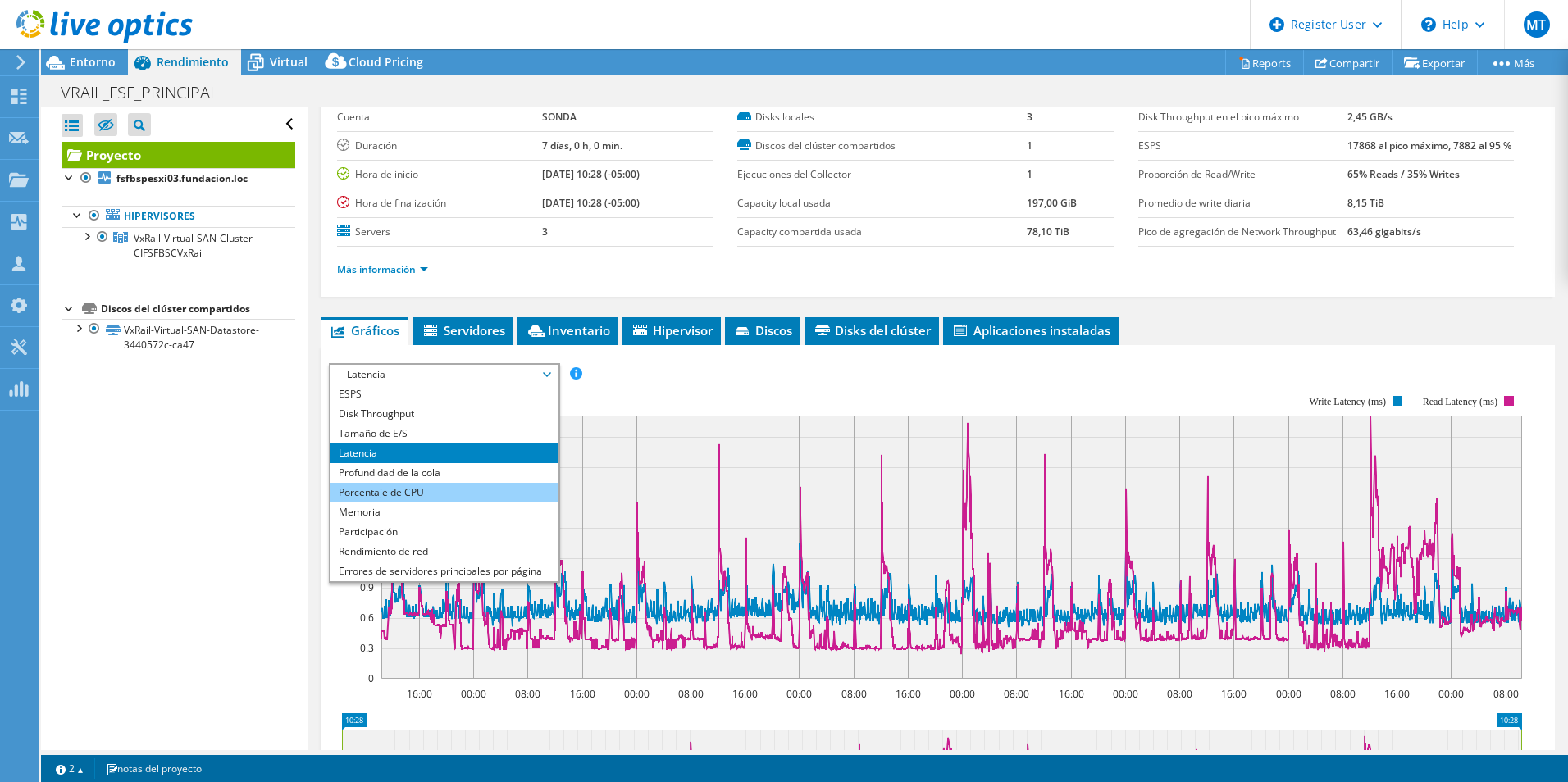
click at [464, 503] on li "Porcentaje de CPU" at bounding box center [444, 492] width 228 height 19
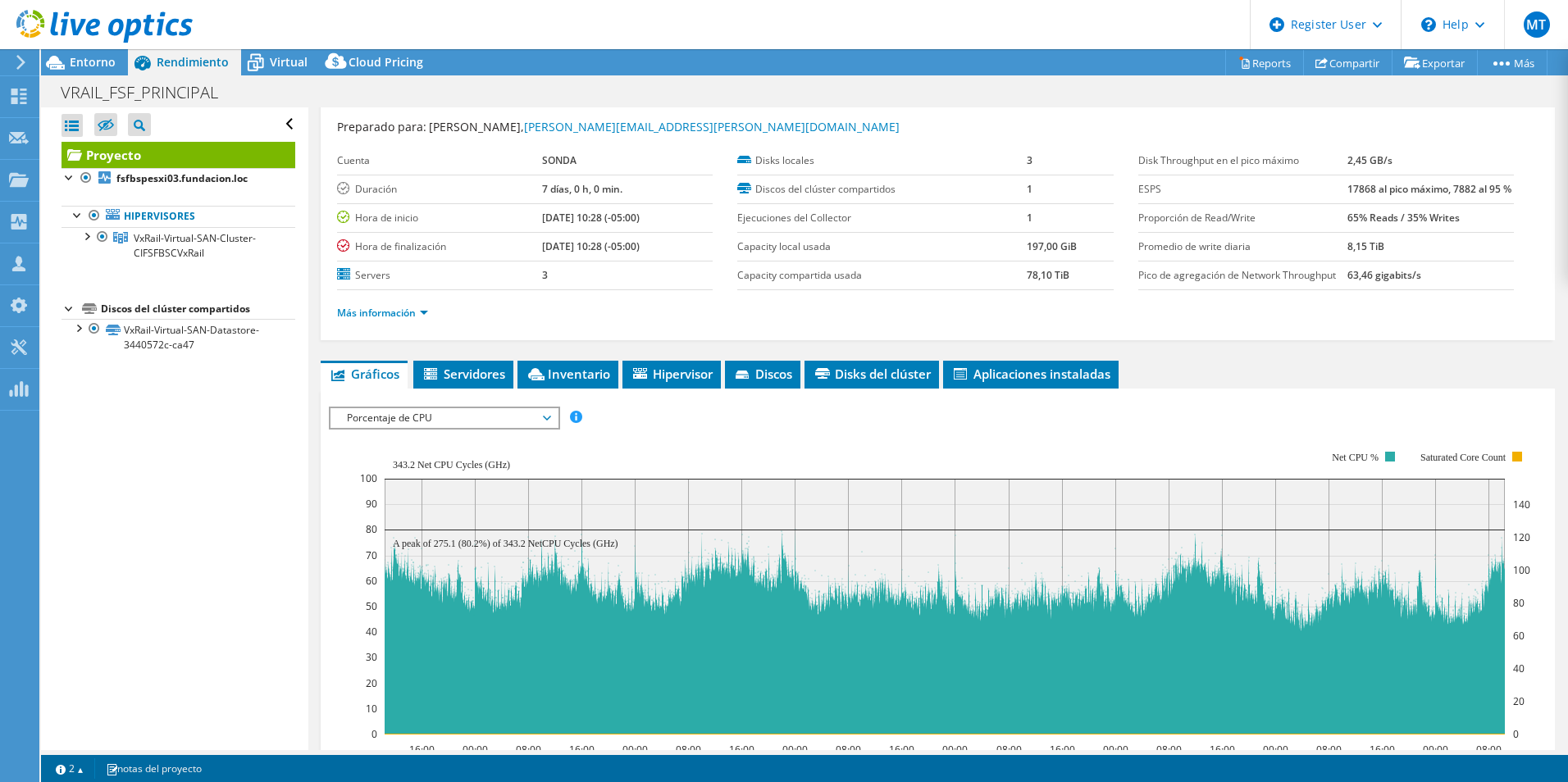
scroll to position [0, 0]
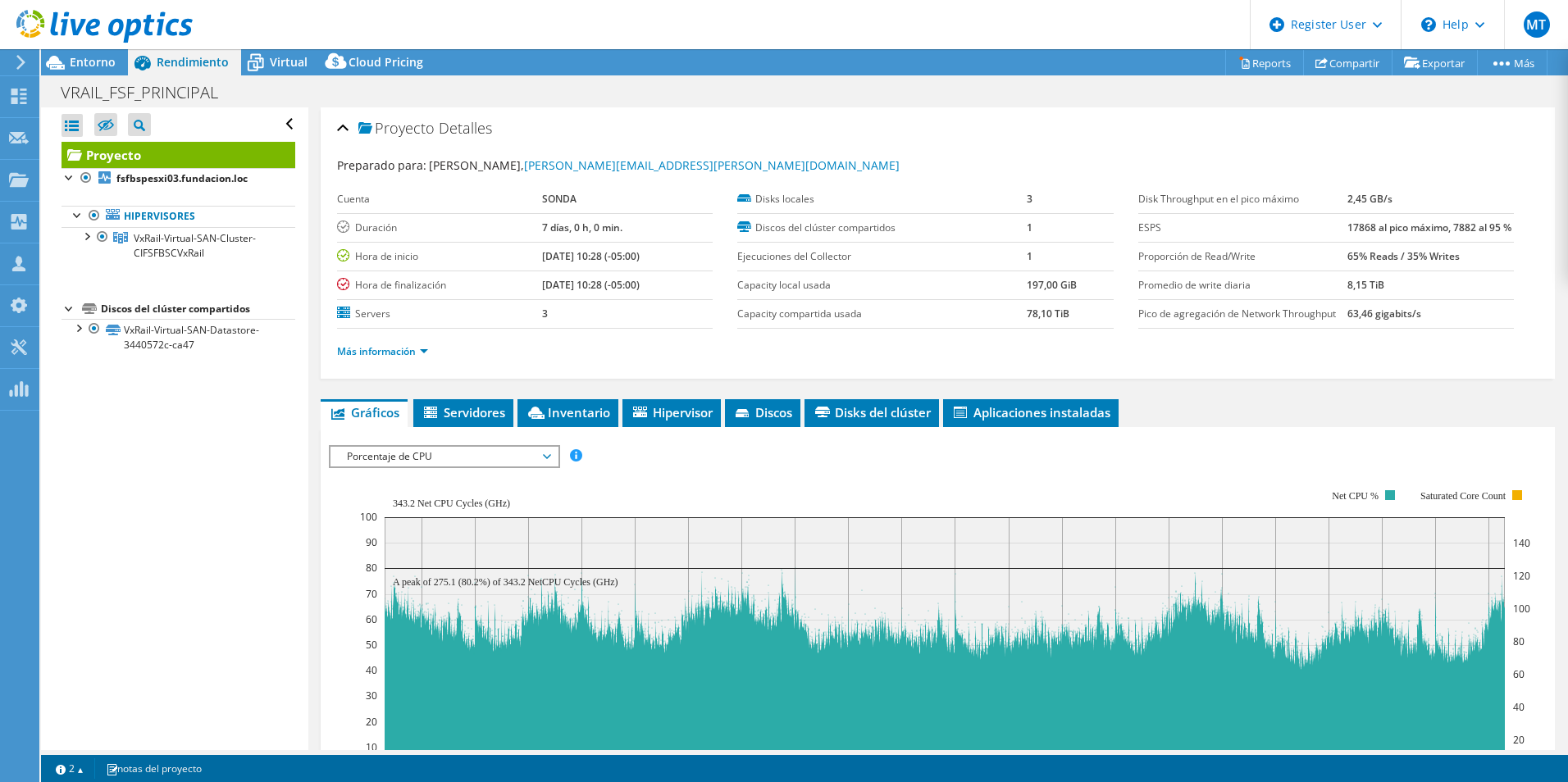
click at [39, 35] on use at bounding box center [104, 26] width 176 height 33
